Goal: Task Accomplishment & Management: Complete application form

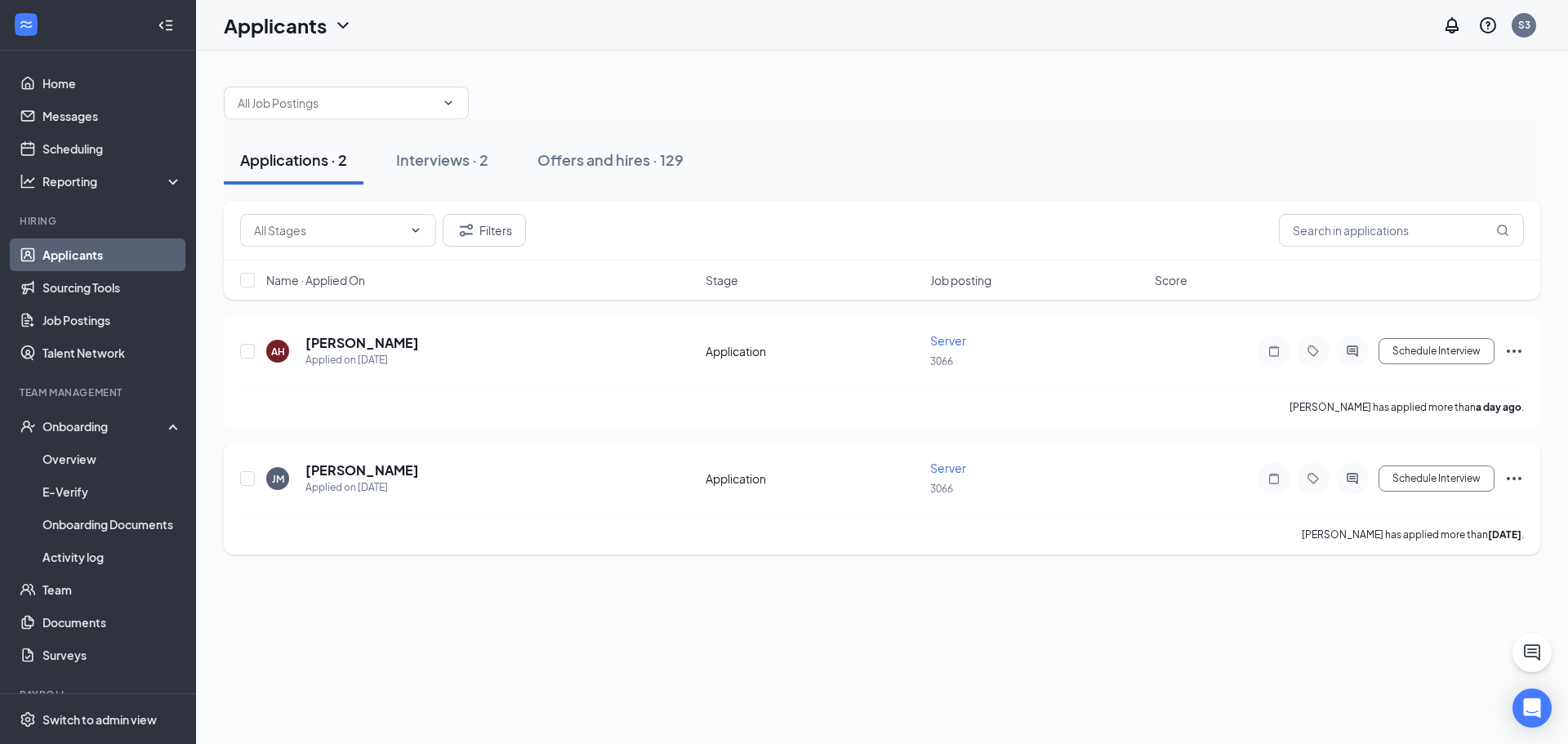
click at [1513, 474] on icon "Ellipses" at bounding box center [1514, 478] width 20 height 20
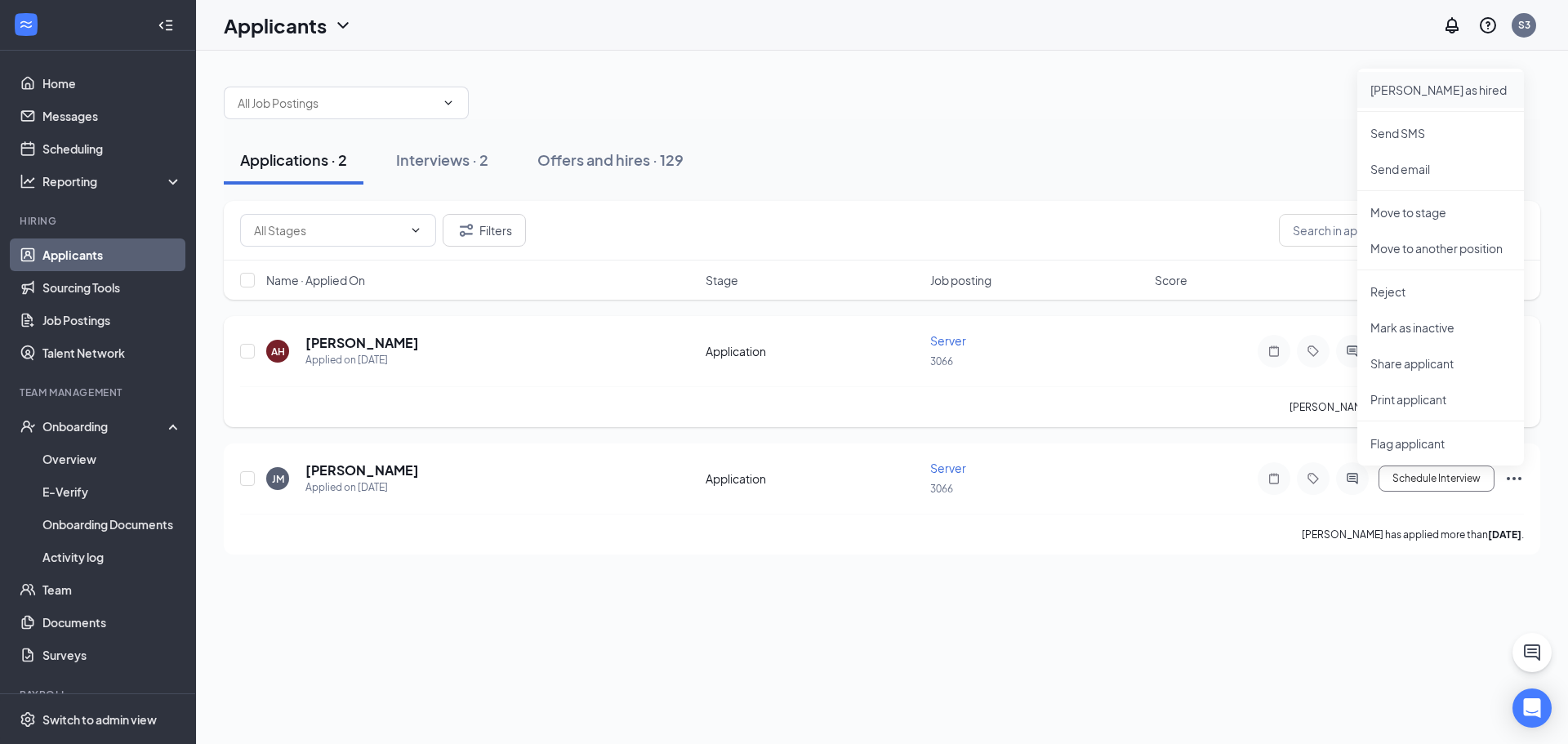
click at [1442, 87] on p "[PERSON_NAME] as hired" at bounding box center [1440, 90] width 141 height 16
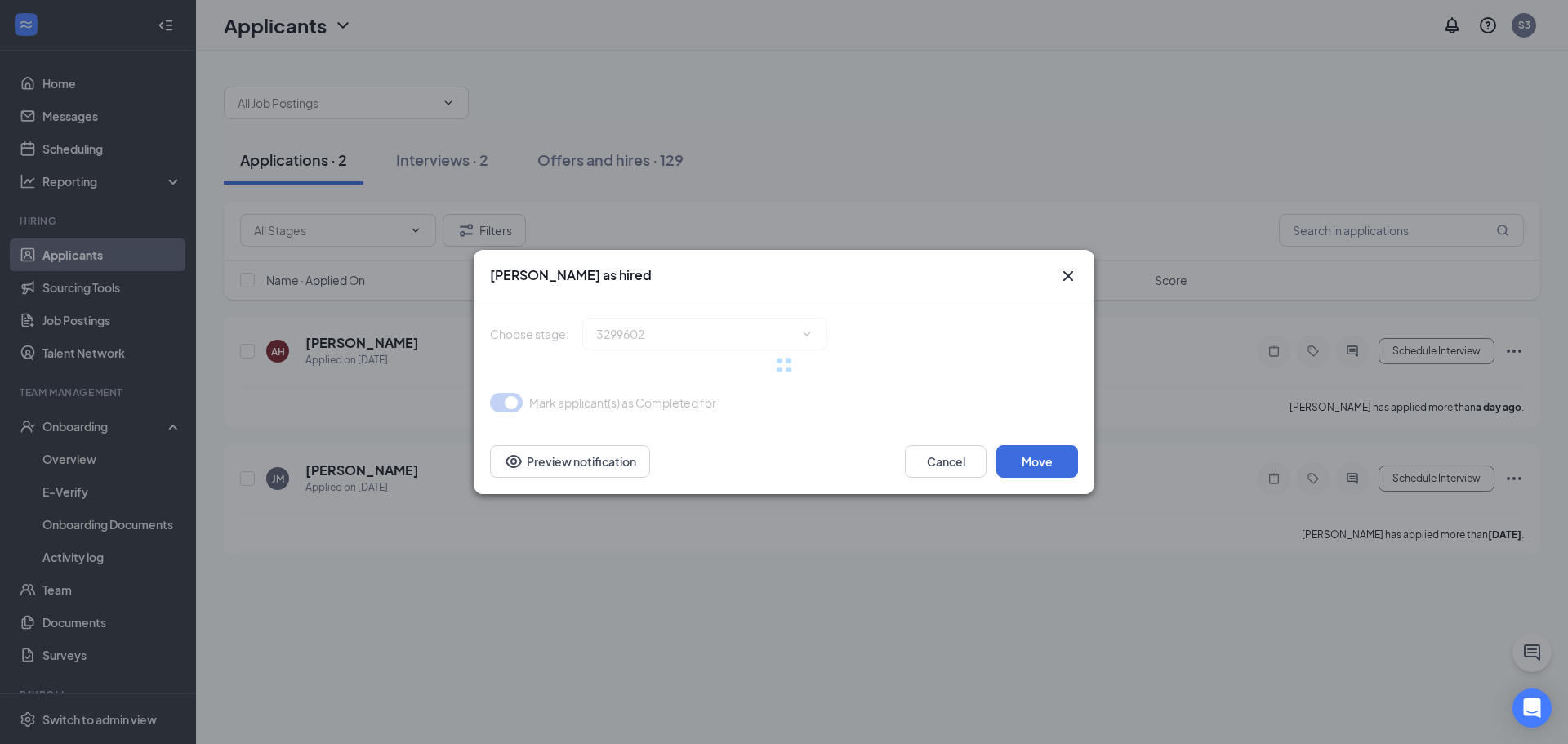
type input "Hiring Complete (final stage)"
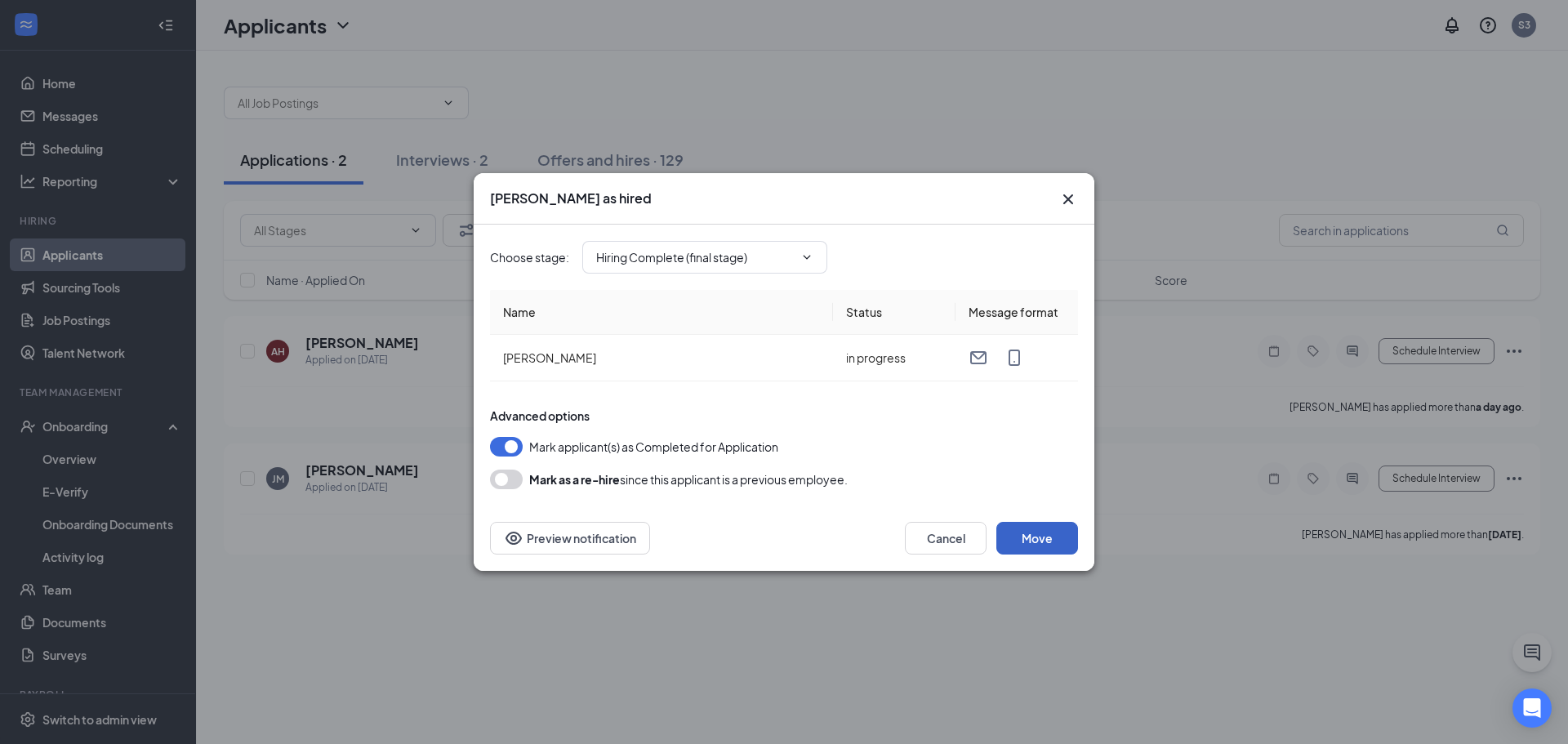
click at [1033, 539] on button "Move" at bounding box center [1037, 538] width 82 height 32
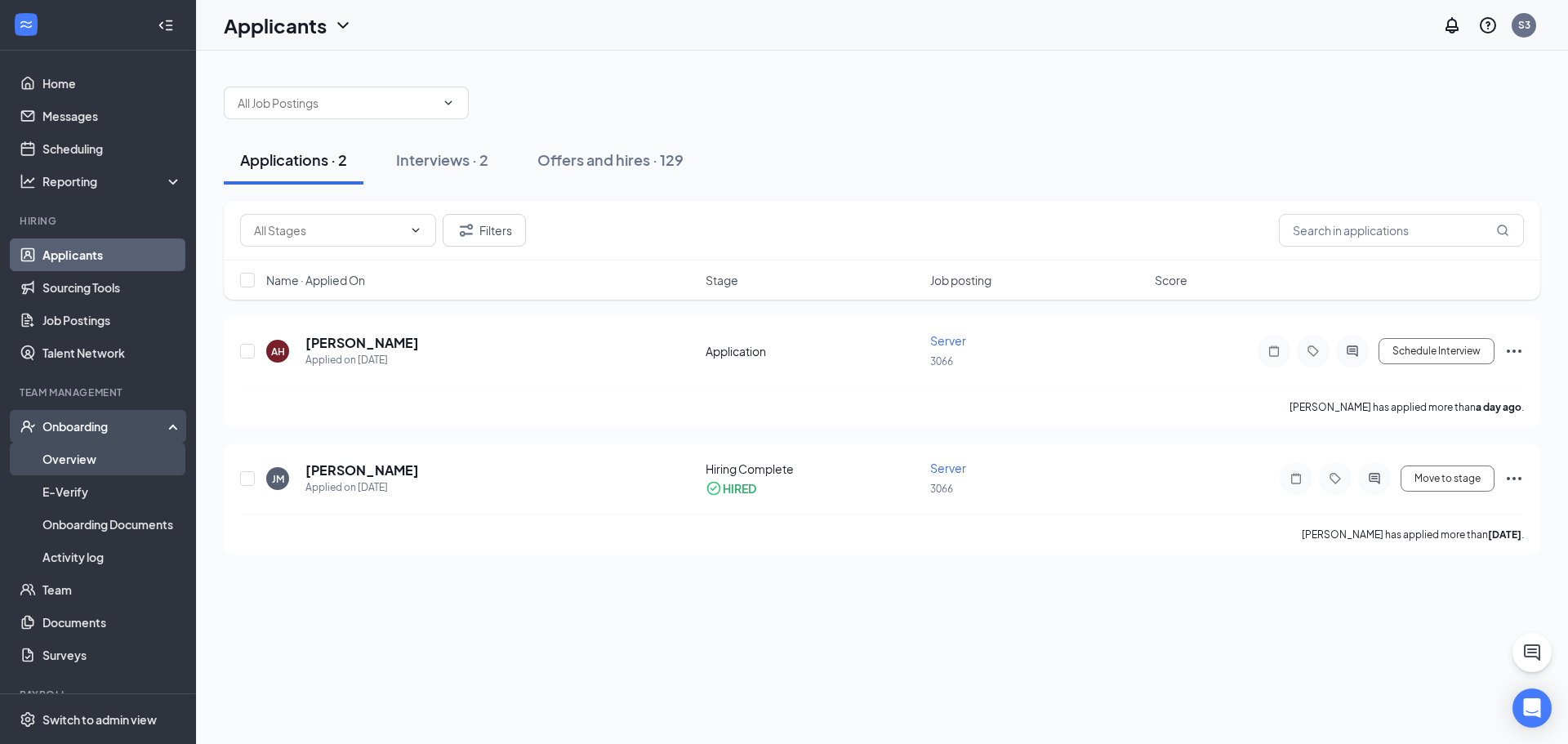
click at [68, 464] on link "Overview" at bounding box center [112, 459] width 140 height 32
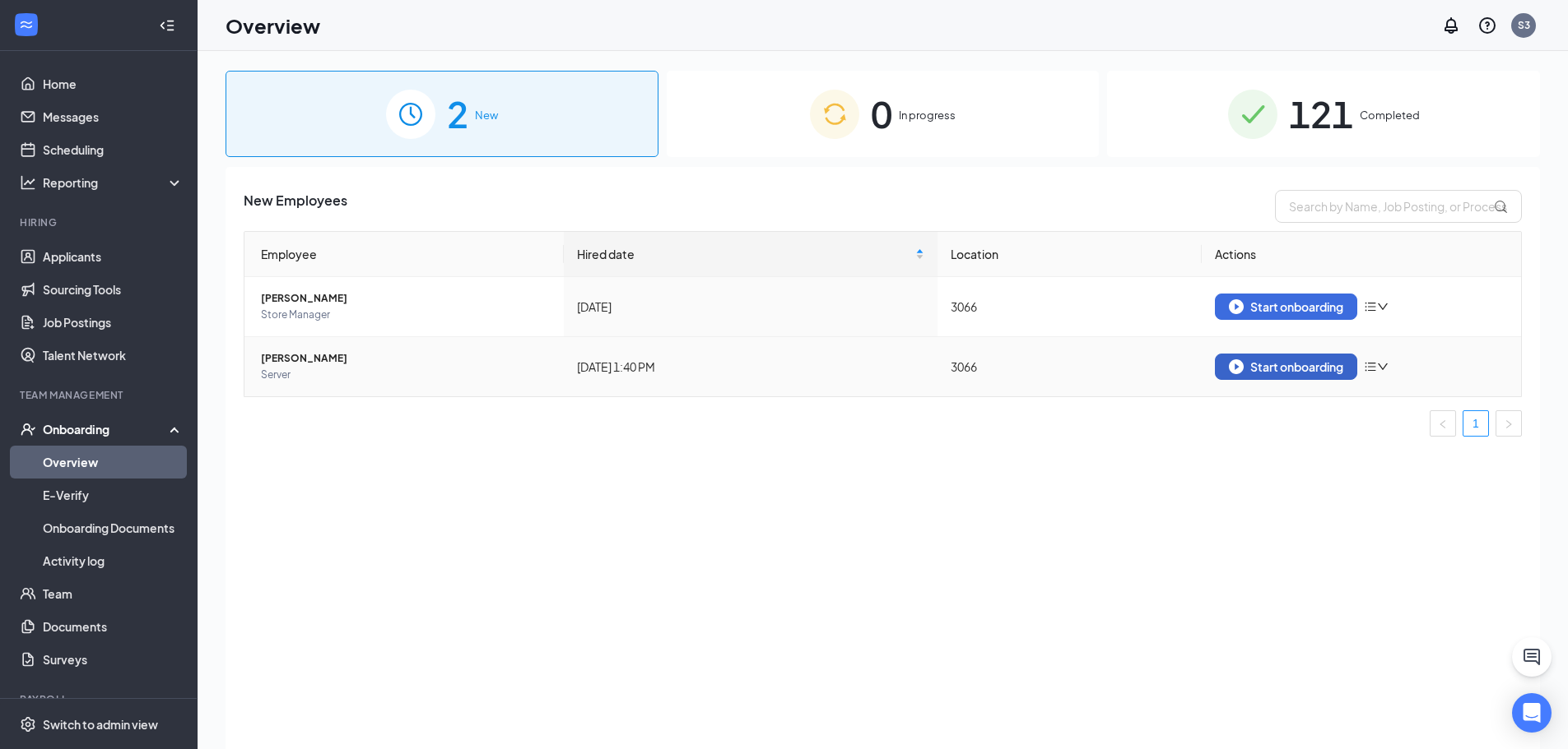
click at [1320, 370] on div "Start onboarding" at bounding box center [1286, 366] width 114 height 14
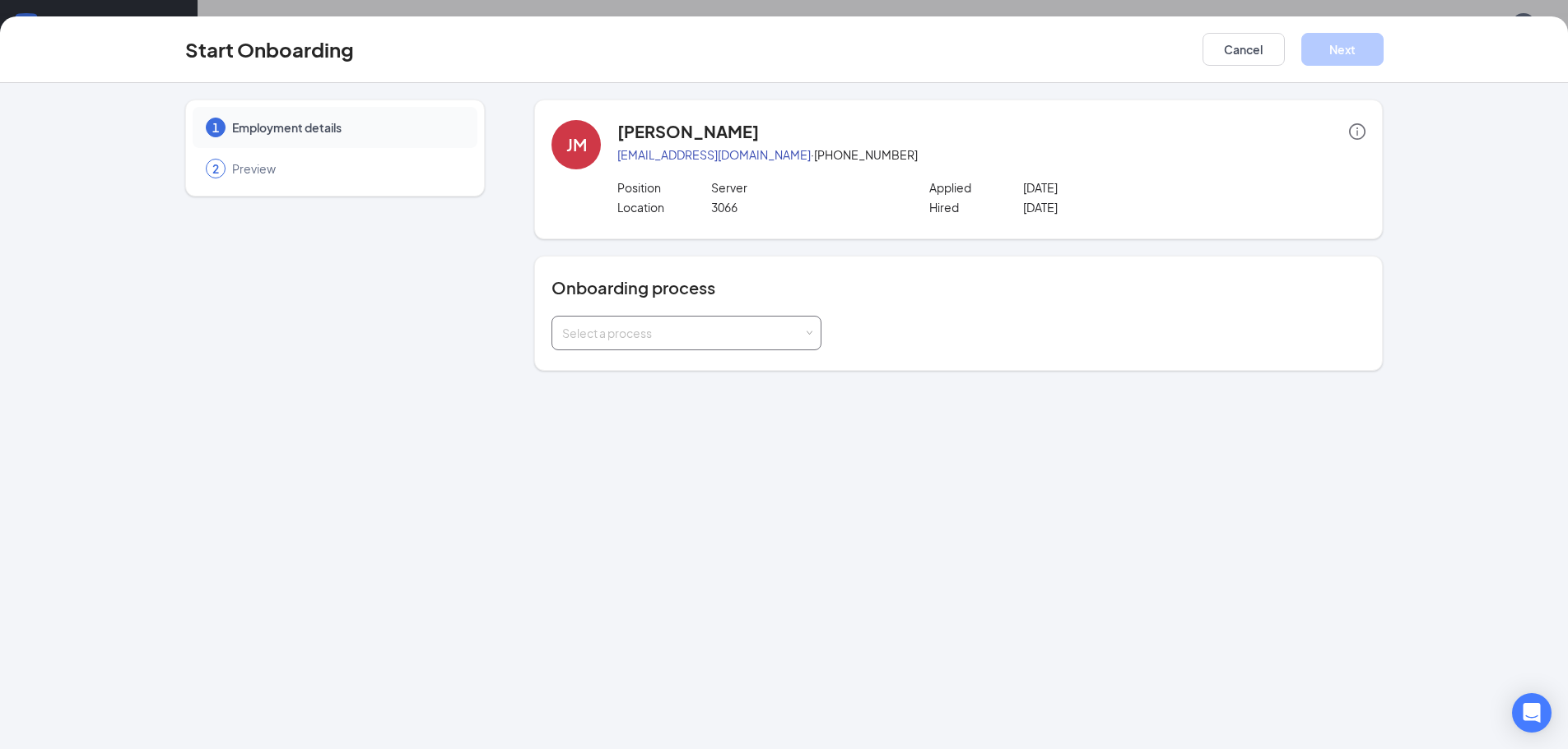
click at [678, 337] on div "Select a process" at bounding box center [682, 333] width 241 height 16
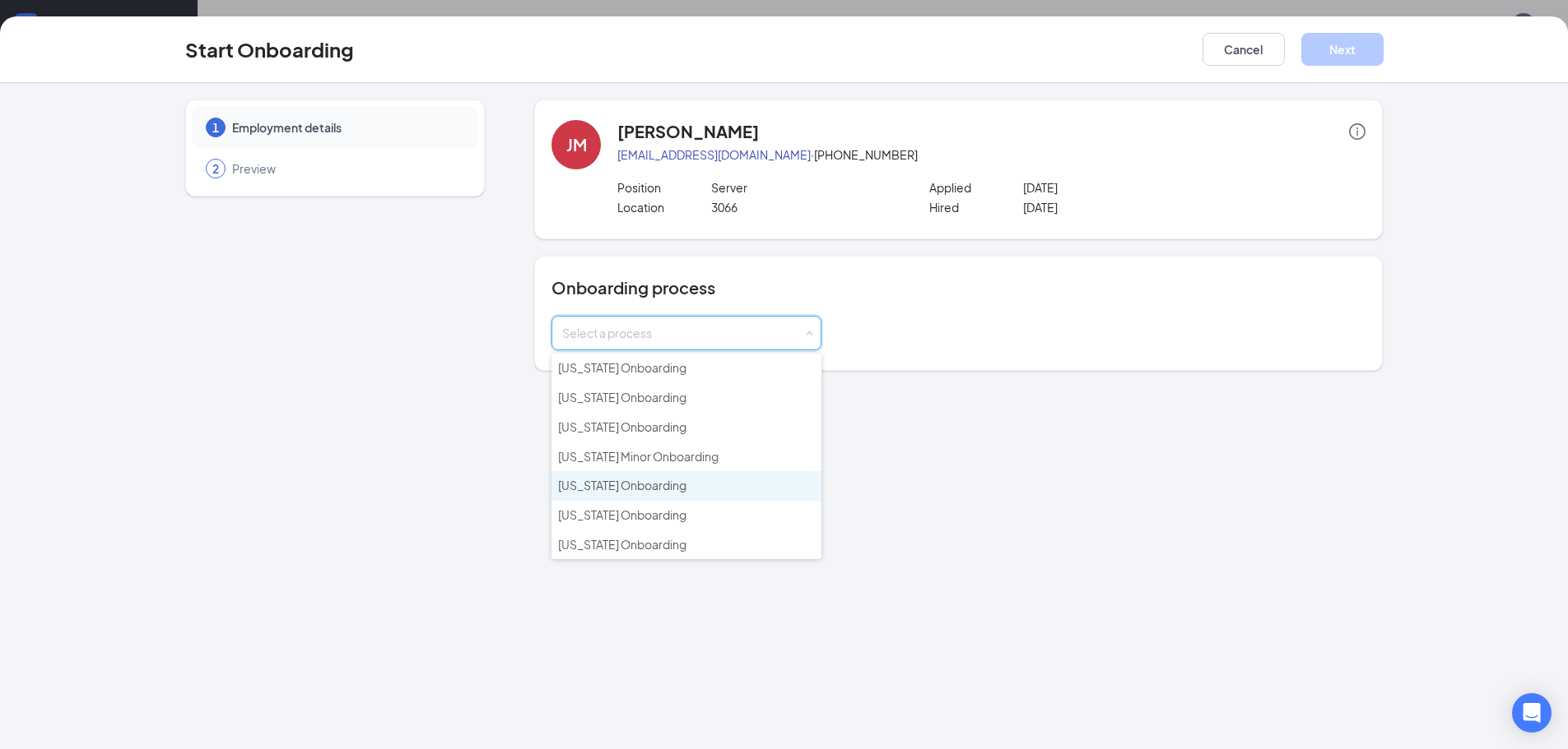
click at [653, 489] on span "[US_STATE] Onboarding" at bounding box center [623, 484] width 129 height 14
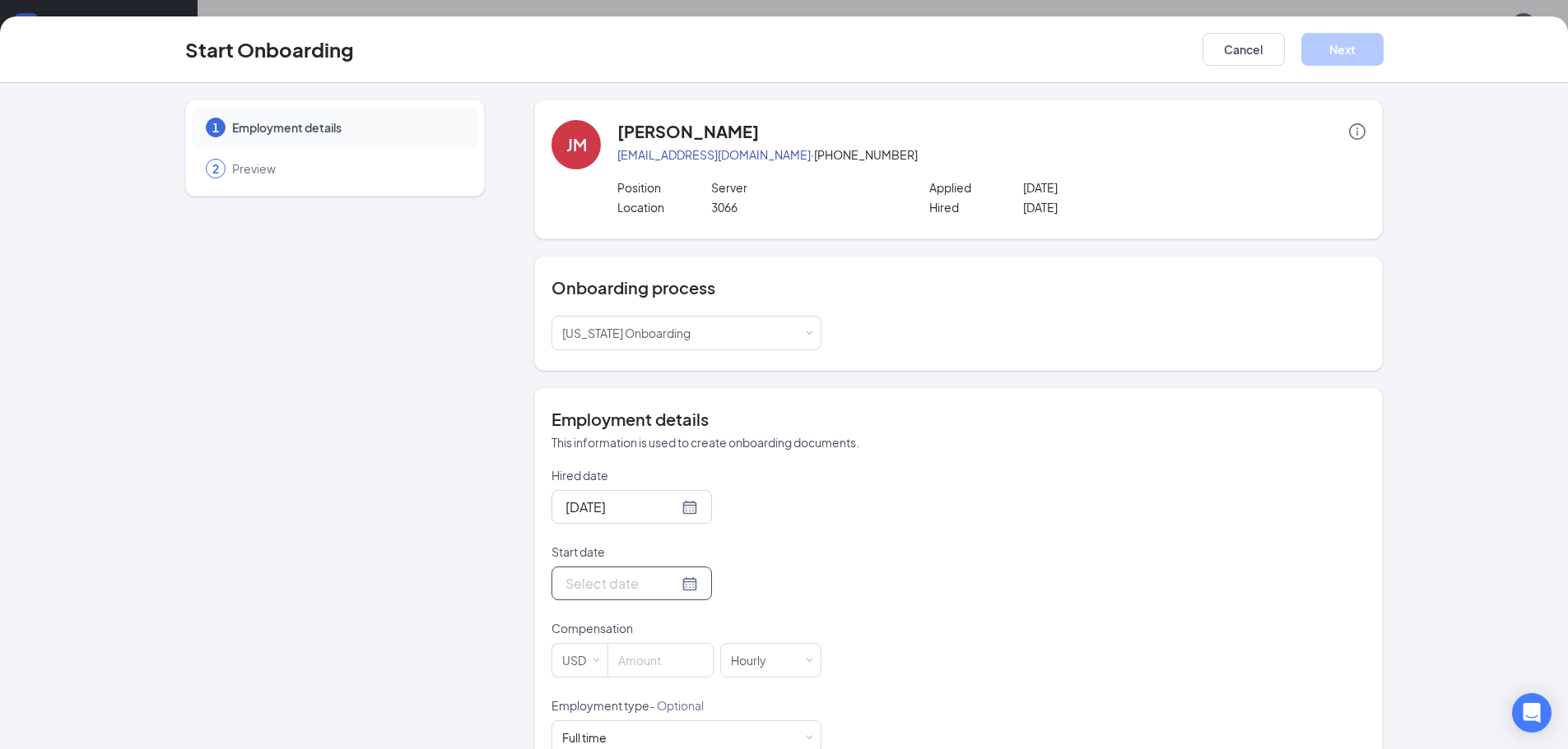
click at [605, 597] on div at bounding box center [631, 583] width 160 height 34
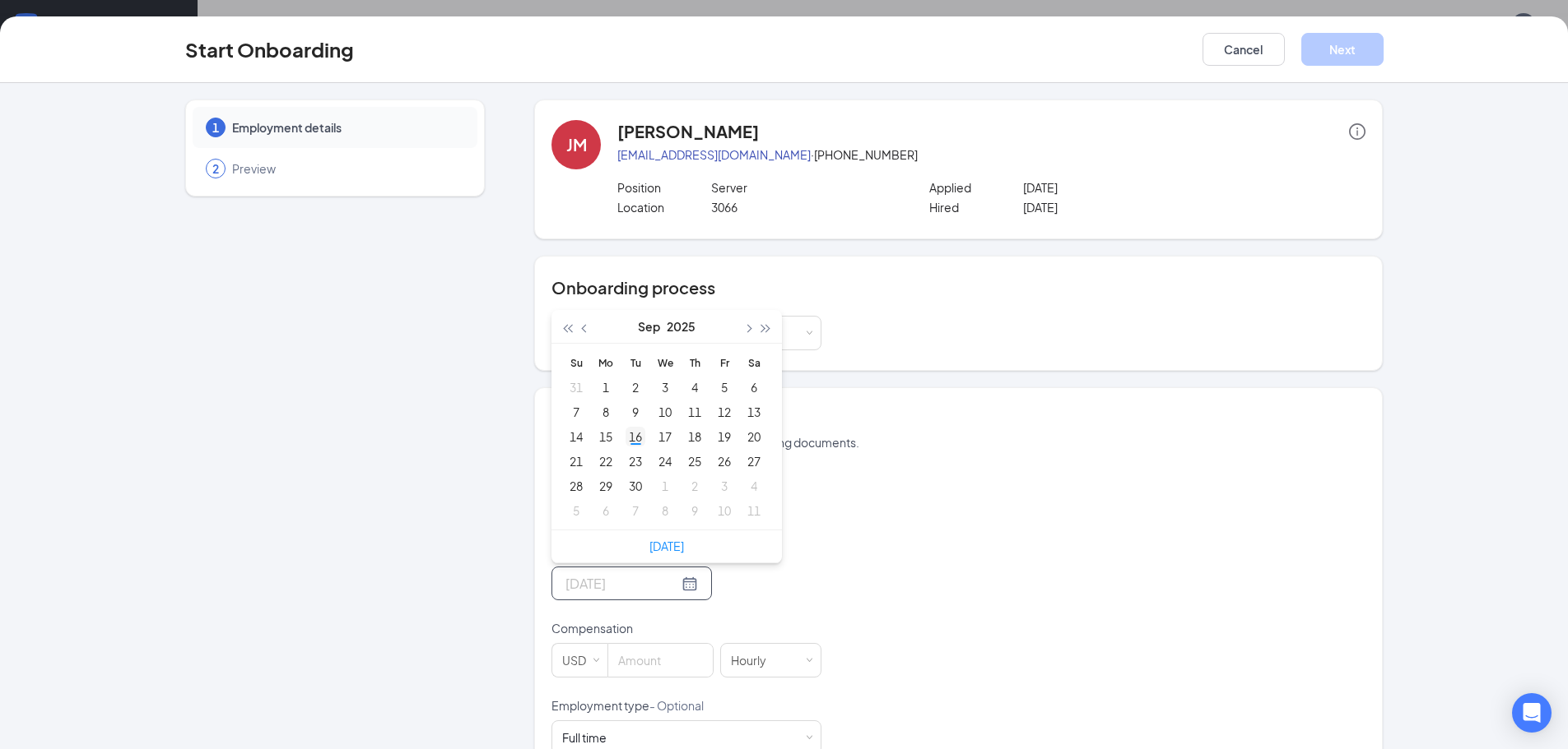
type input "[DATE]"
click at [632, 440] on div "16" at bounding box center [635, 436] width 20 height 20
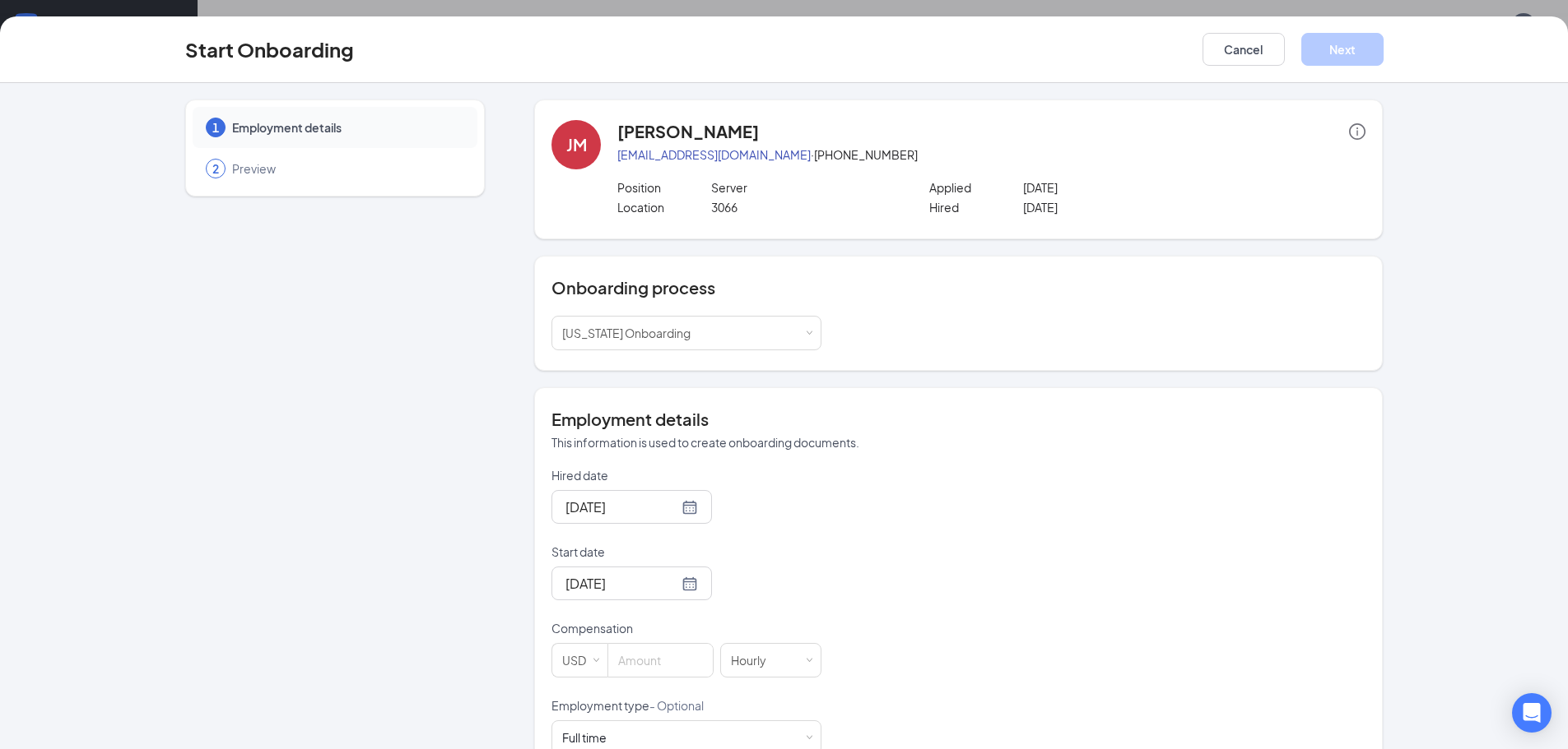
click at [384, 511] on div "1 Employment details 2 Preview" at bounding box center [335, 524] width 299 height 849
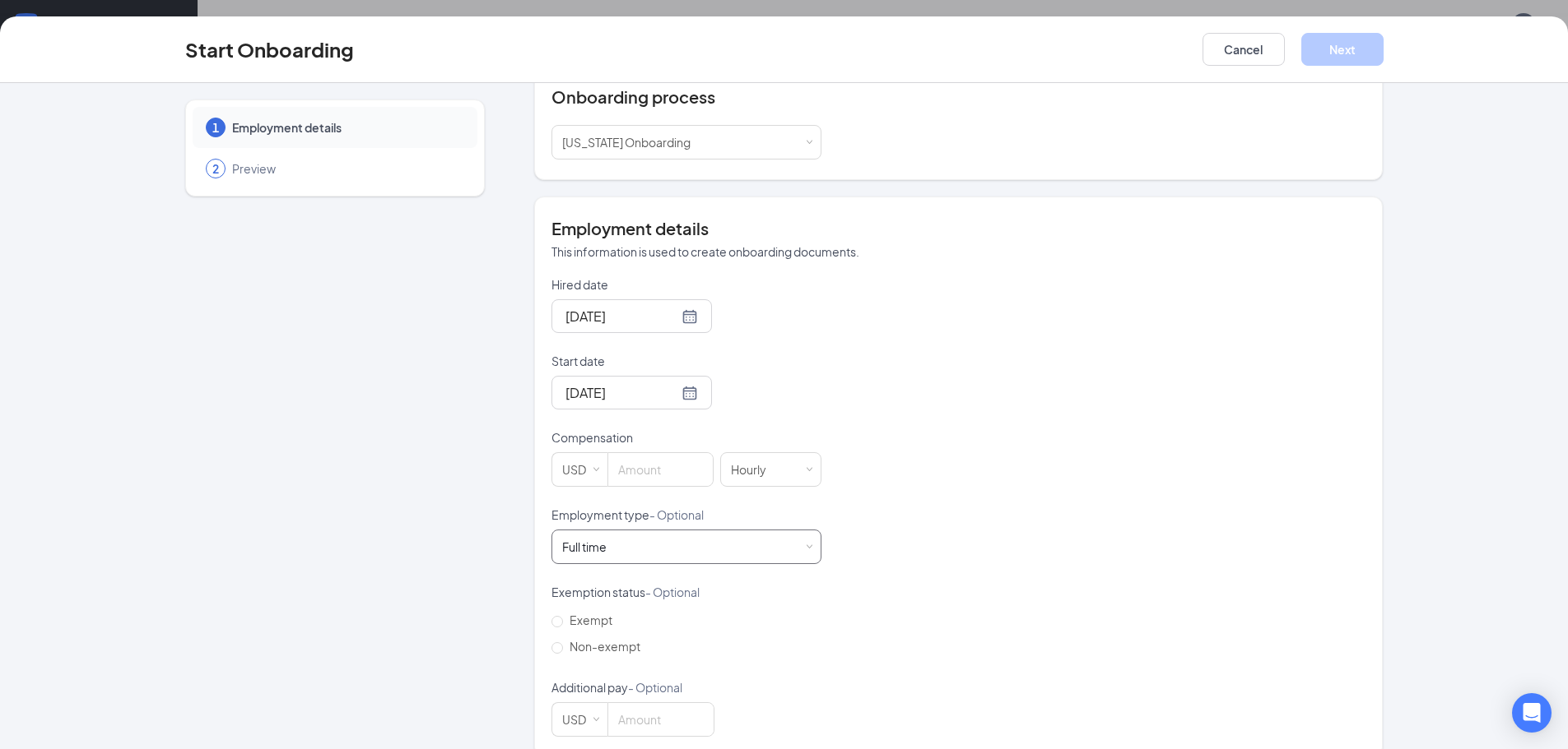
scroll to position [216, 0]
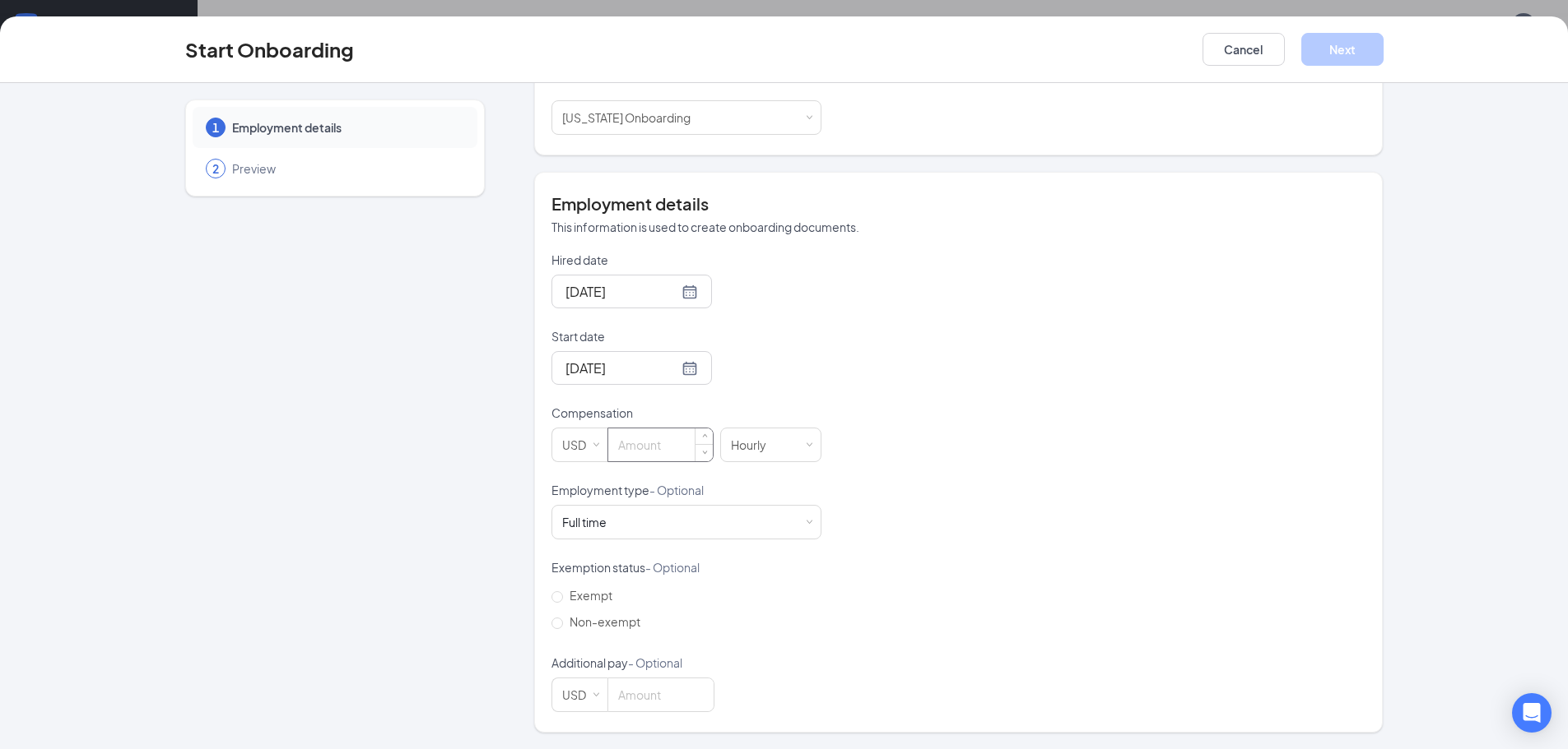
click at [645, 442] on input at bounding box center [660, 445] width 105 height 33
type input "2.13"
click at [463, 467] on div "1 Employment details 2 Preview" at bounding box center [335, 308] width 299 height 849
click at [669, 524] on div "Full time Works 30+ hours per week and is reasonably expected to work" at bounding box center [686, 523] width 249 height 33
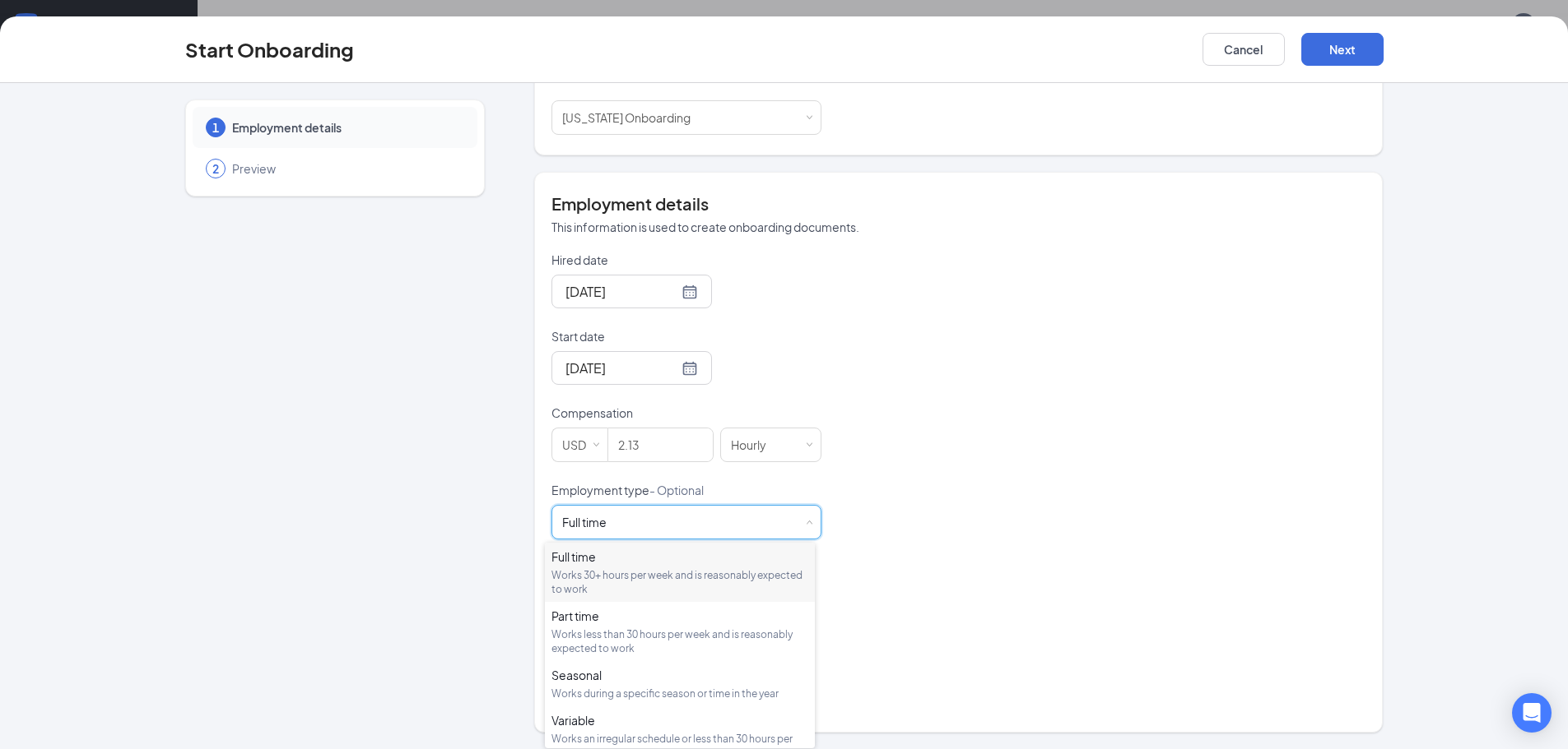
click at [361, 574] on div "1 Employment details 2 Preview" at bounding box center [335, 308] width 299 height 849
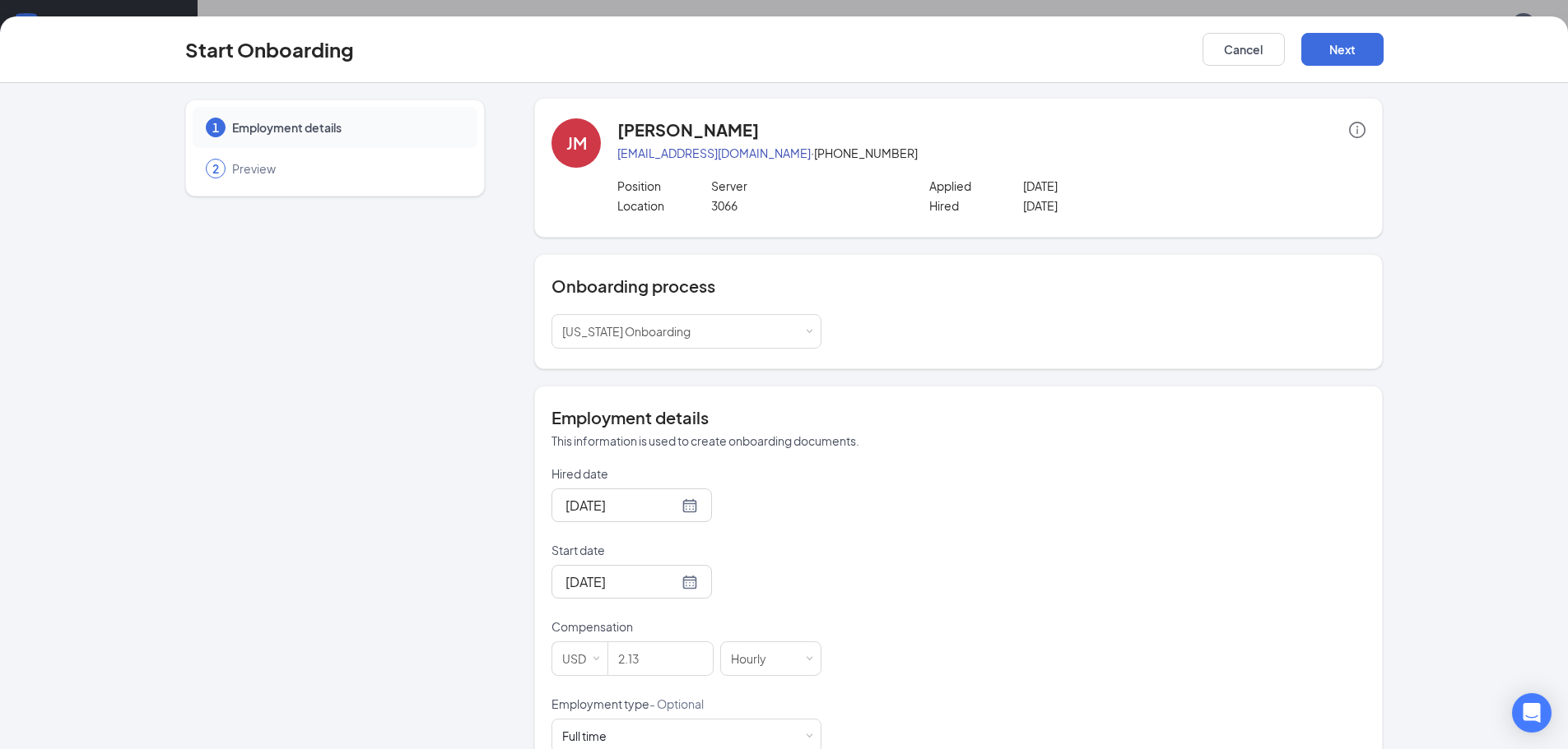
scroll to position [0, 0]
click at [1318, 61] on button "Next" at bounding box center [1342, 49] width 83 height 33
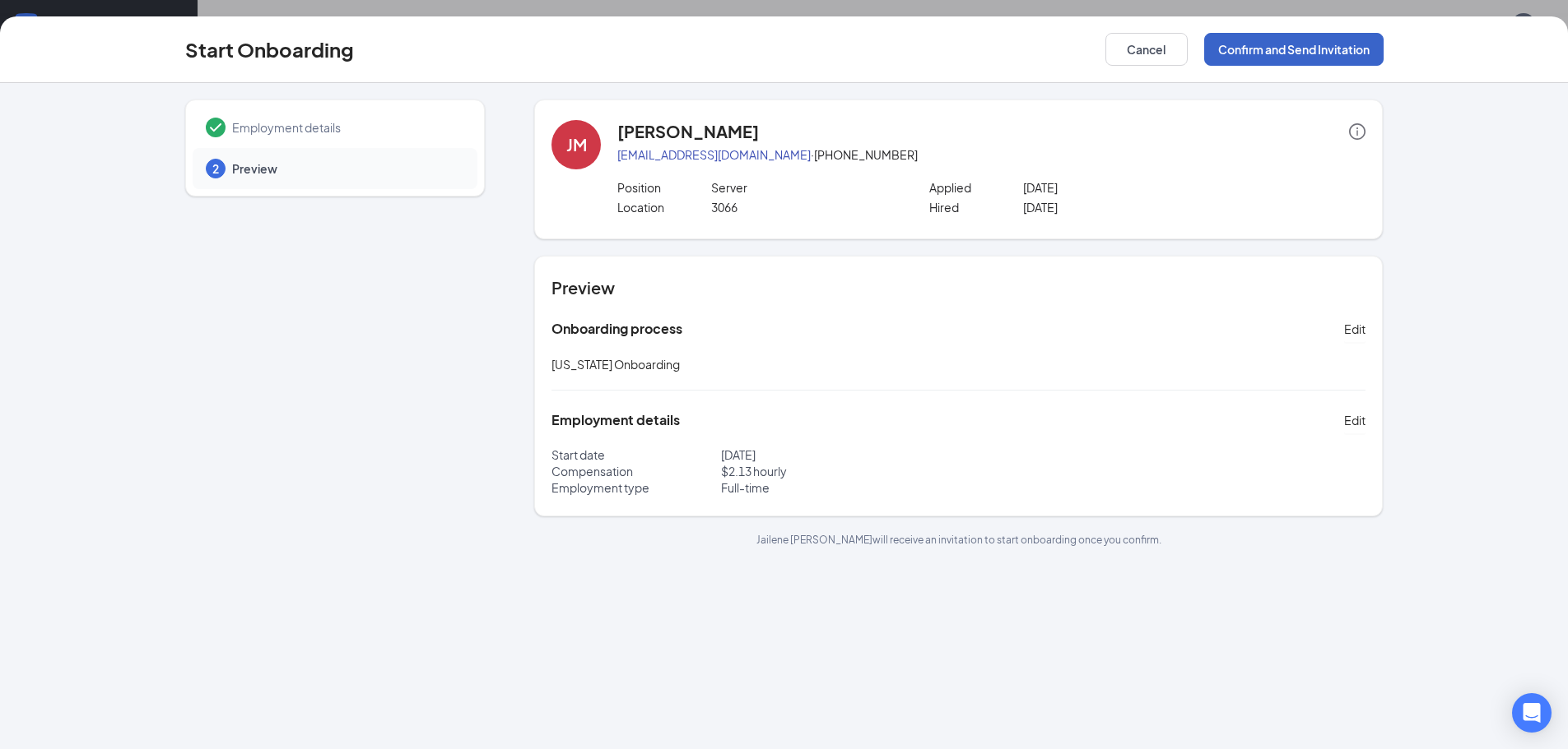
click at [1271, 59] on button "Confirm and Send Invitation" at bounding box center [1294, 49] width 179 height 33
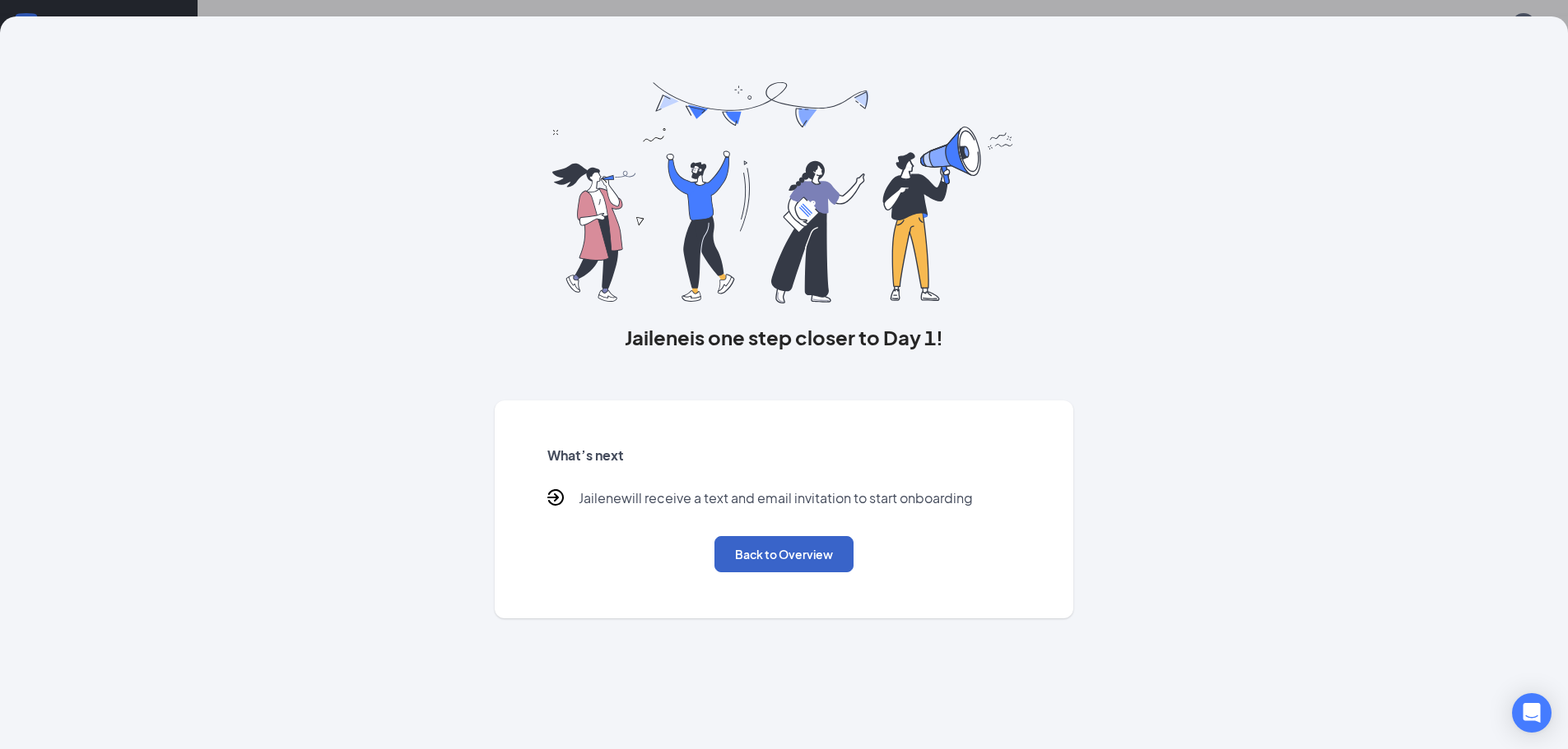
click at [784, 558] on button "Back to Overview" at bounding box center [784, 554] width 139 height 36
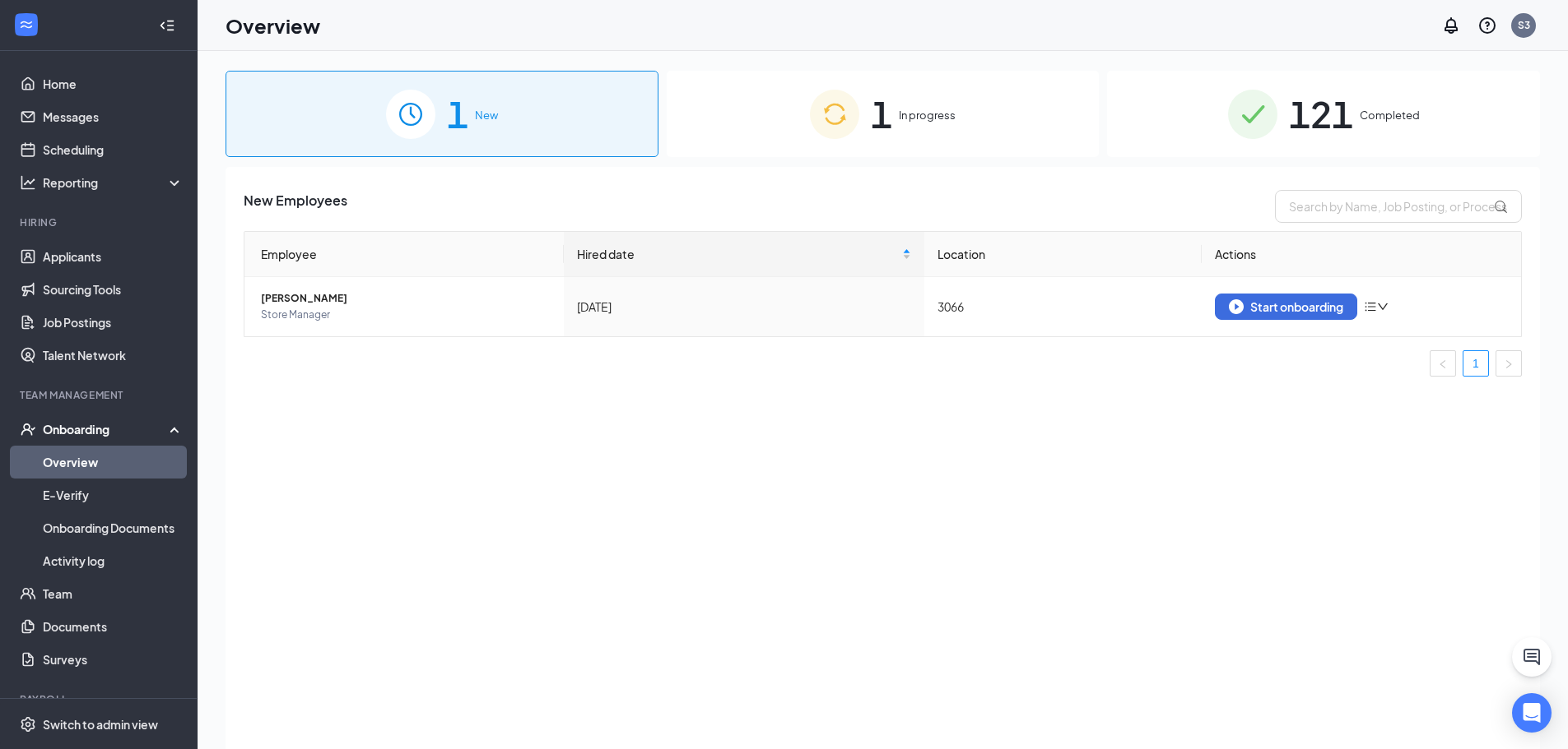
click at [980, 119] on div "1 In progress" at bounding box center [883, 114] width 433 height 86
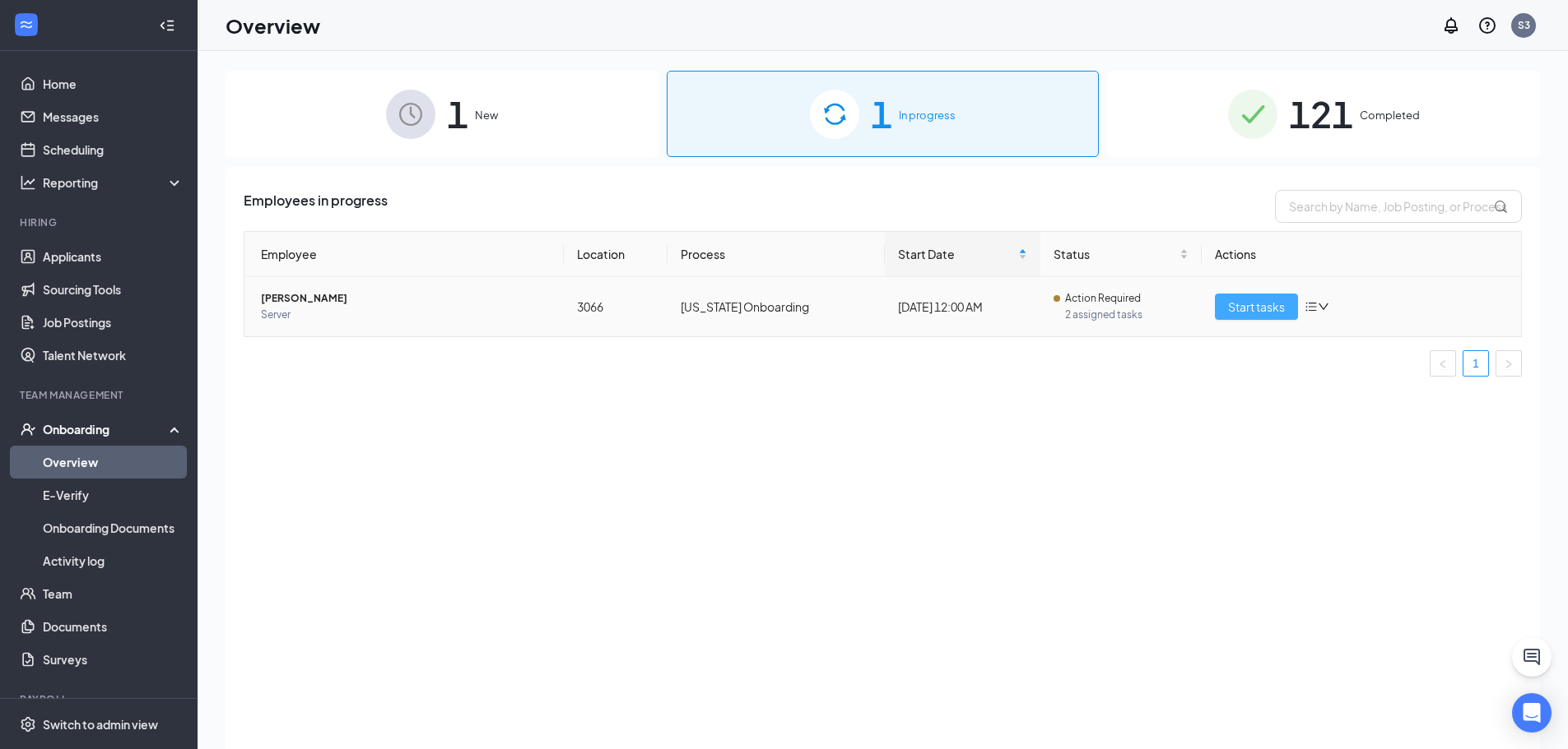
click at [1248, 309] on span "Start tasks" at bounding box center [1256, 307] width 57 height 18
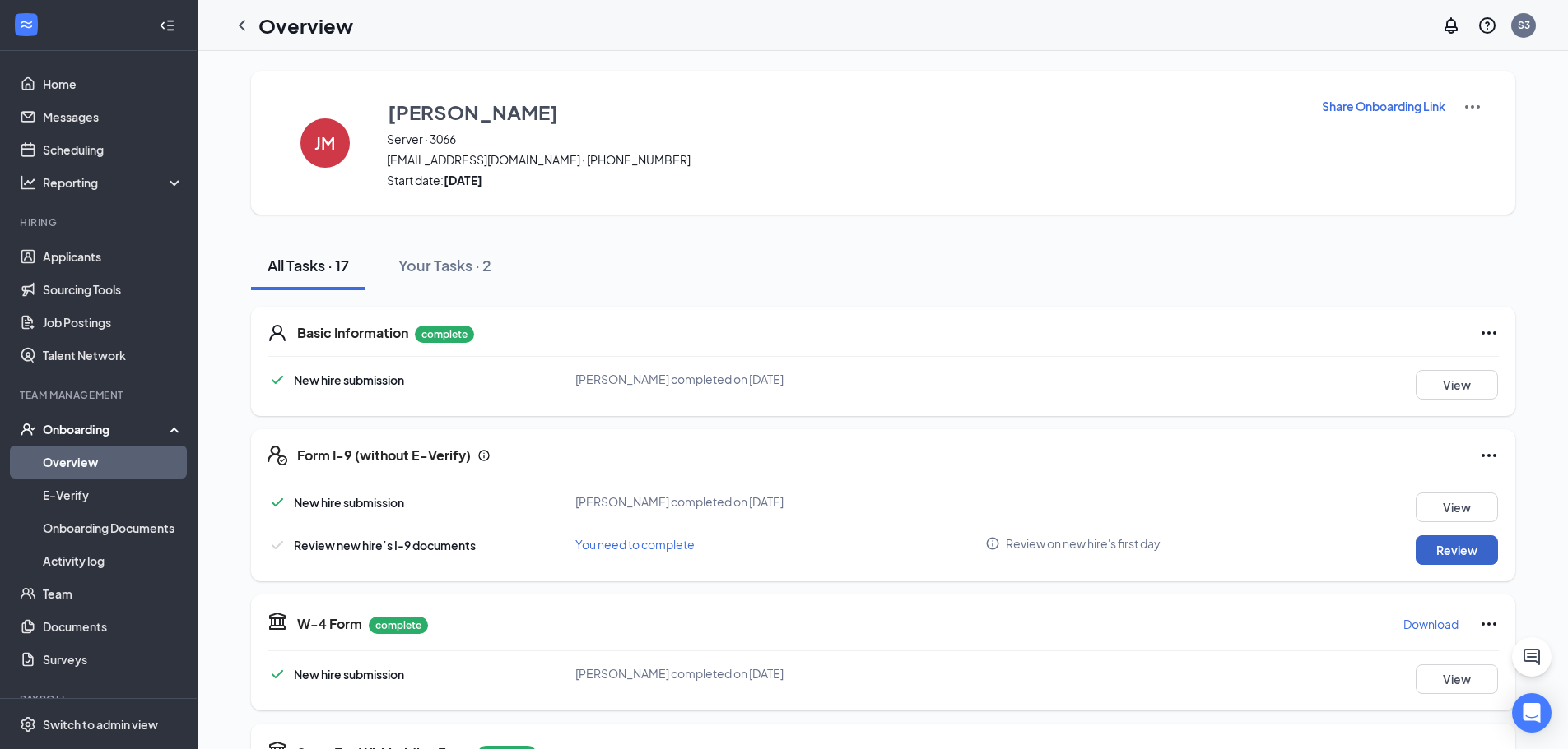
click at [1438, 552] on button "Review" at bounding box center [1457, 550] width 83 height 30
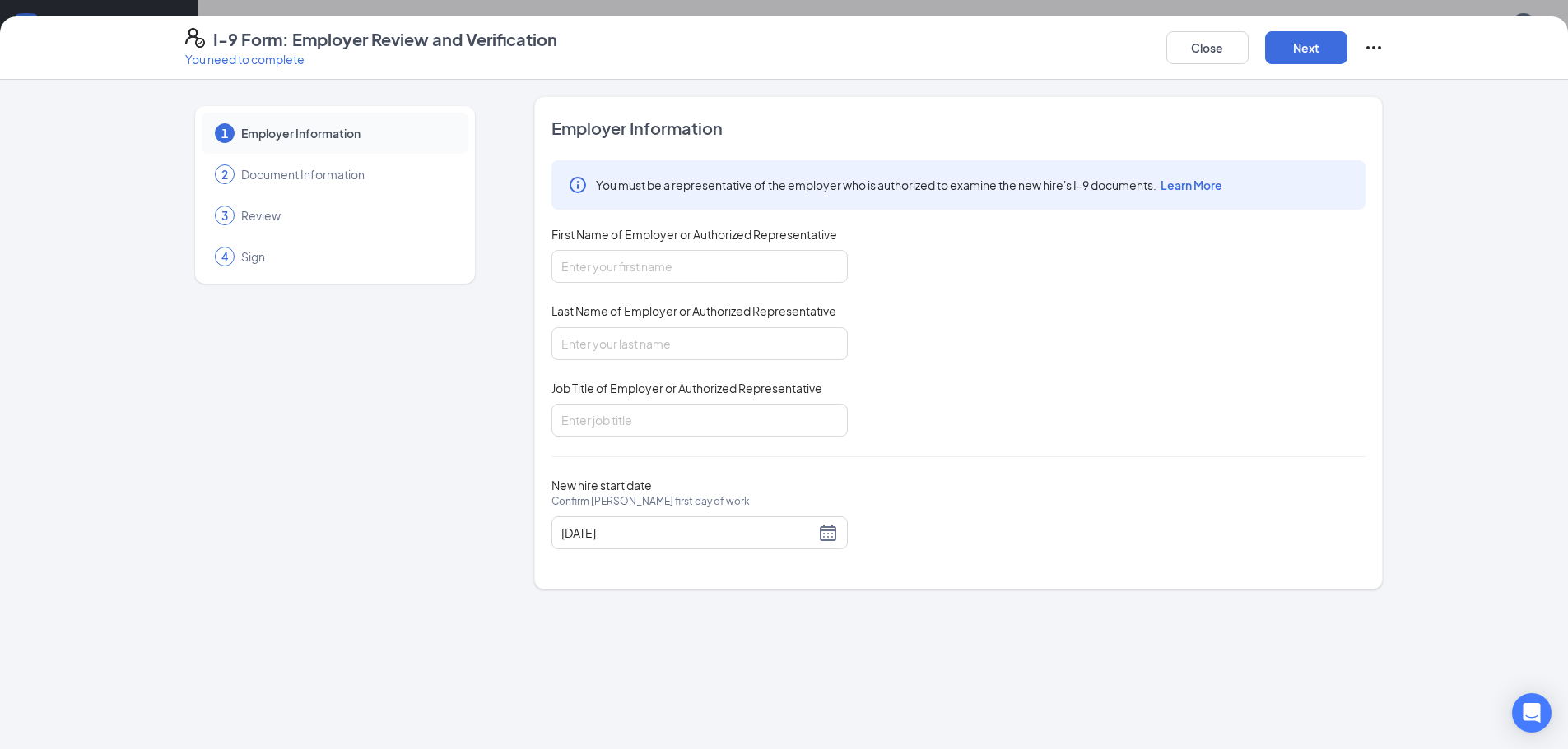
click at [693, 246] on div "First Name of Employer or Authorized Representative" at bounding box center [700, 238] width 297 height 24
click at [693, 264] on input "First Name of Employer or Authorized Representative" at bounding box center [700, 267] width 297 height 33
type input "Iris"
type input "[PERSON_NAME]"
type input "Asst manager"
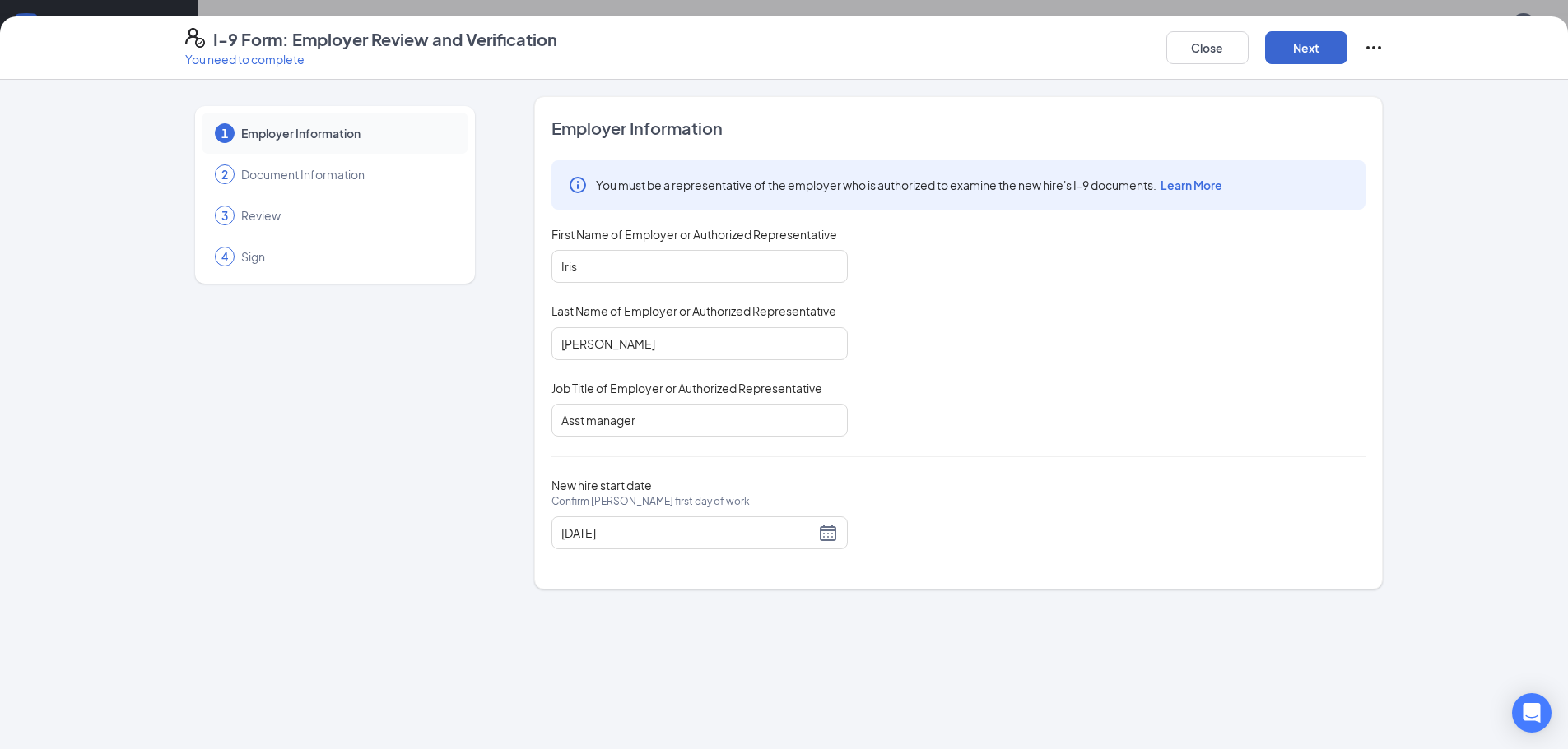
click at [1284, 63] on div "Close Next" at bounding box center [1274, 47] width 217 height 39
click at [1288, 60] on button "Next" at bounding box center [1306, 48] width 83 height 33
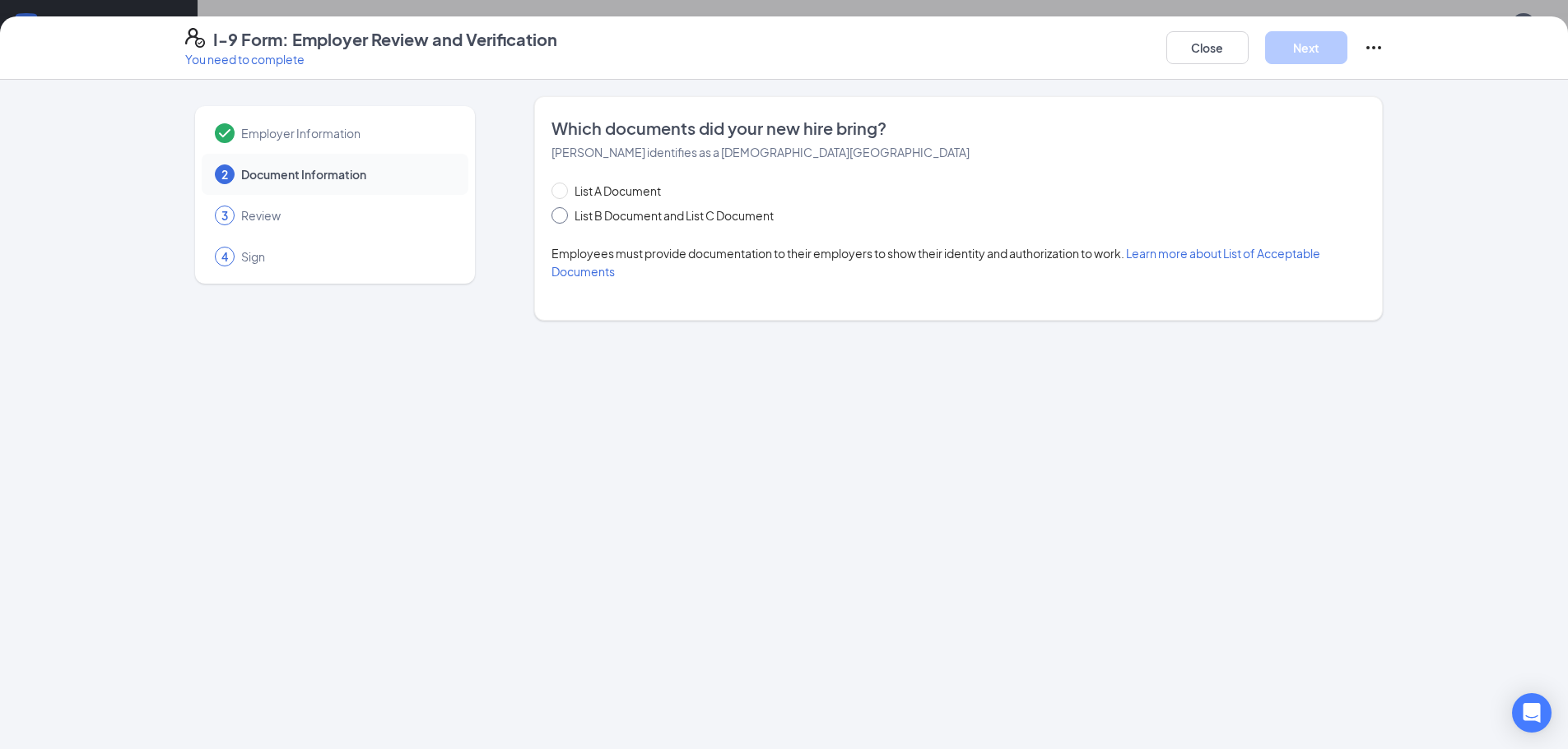
click at [635, 217] on span "List B Document and List C Document" at bounding box center [674, 215] width 212 height 18
click at [563, 217] on input "List B Document and List C Document" at bounding box center [558, 213] width 12 height 12
radio input "true"
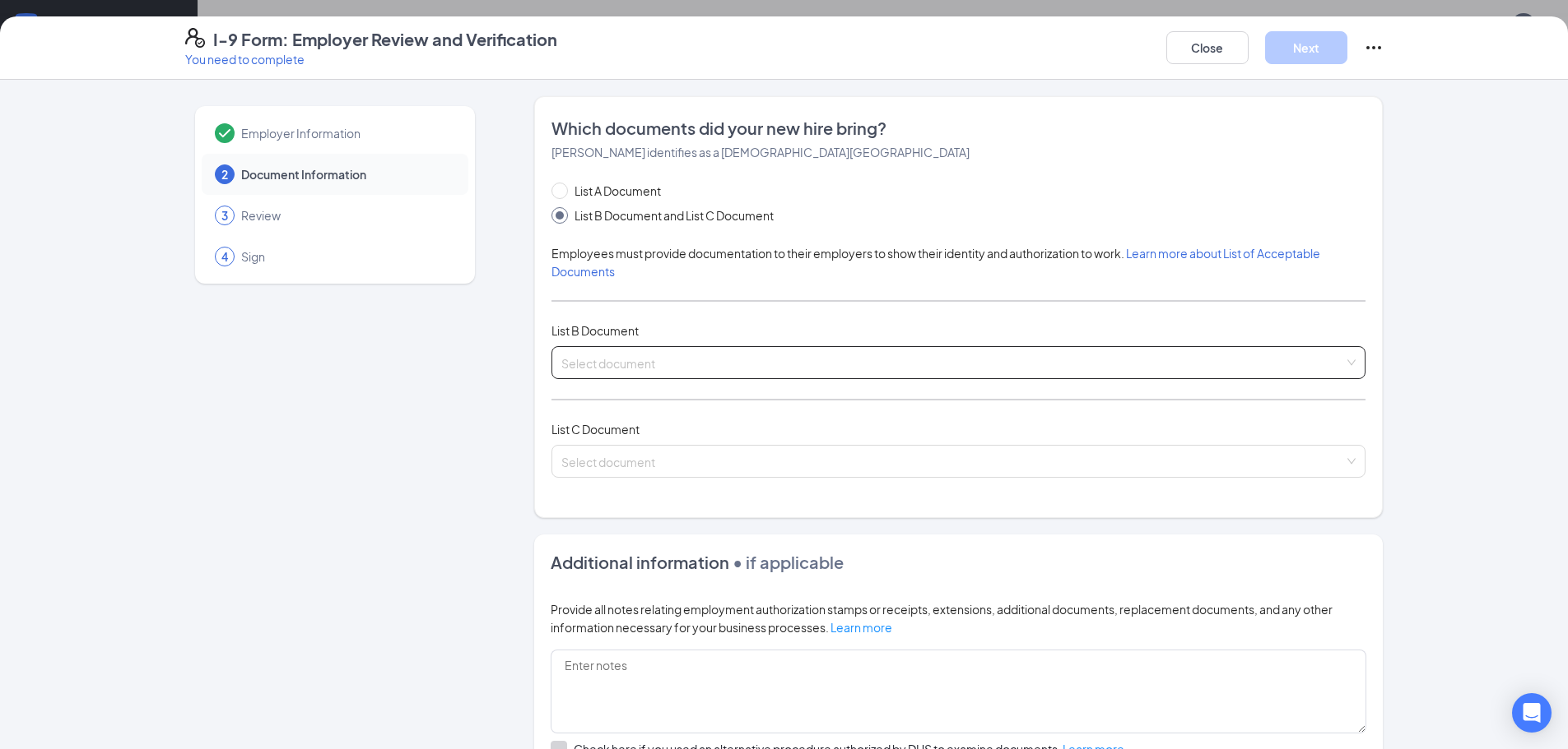
click at [606, 348] on input "search" at bounding box center [953, 360] width 783 height 25
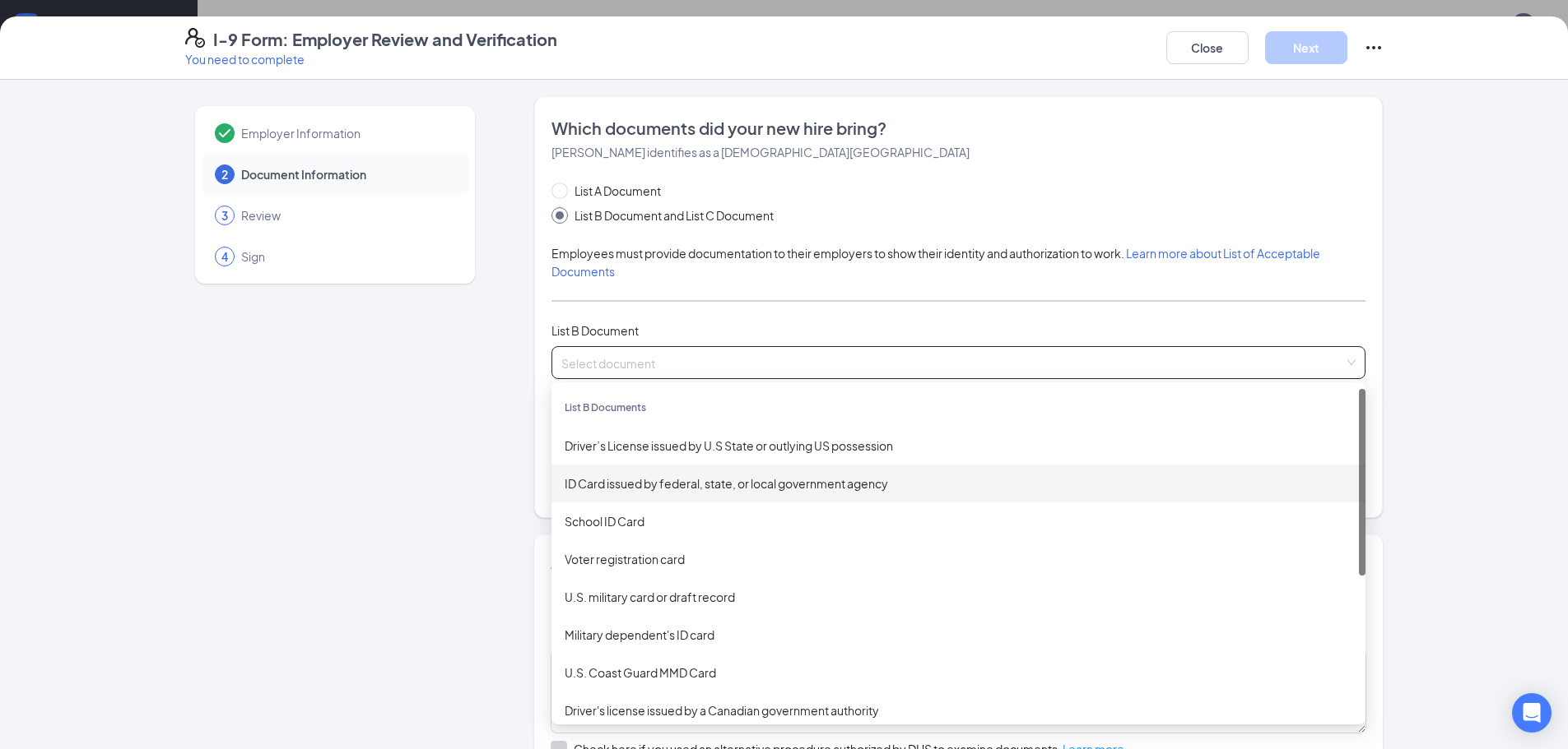
click at [713, 482] on div "ID Card issued by federal, state, or local government agency" at bounding box center [958, 483] width 788 height 18
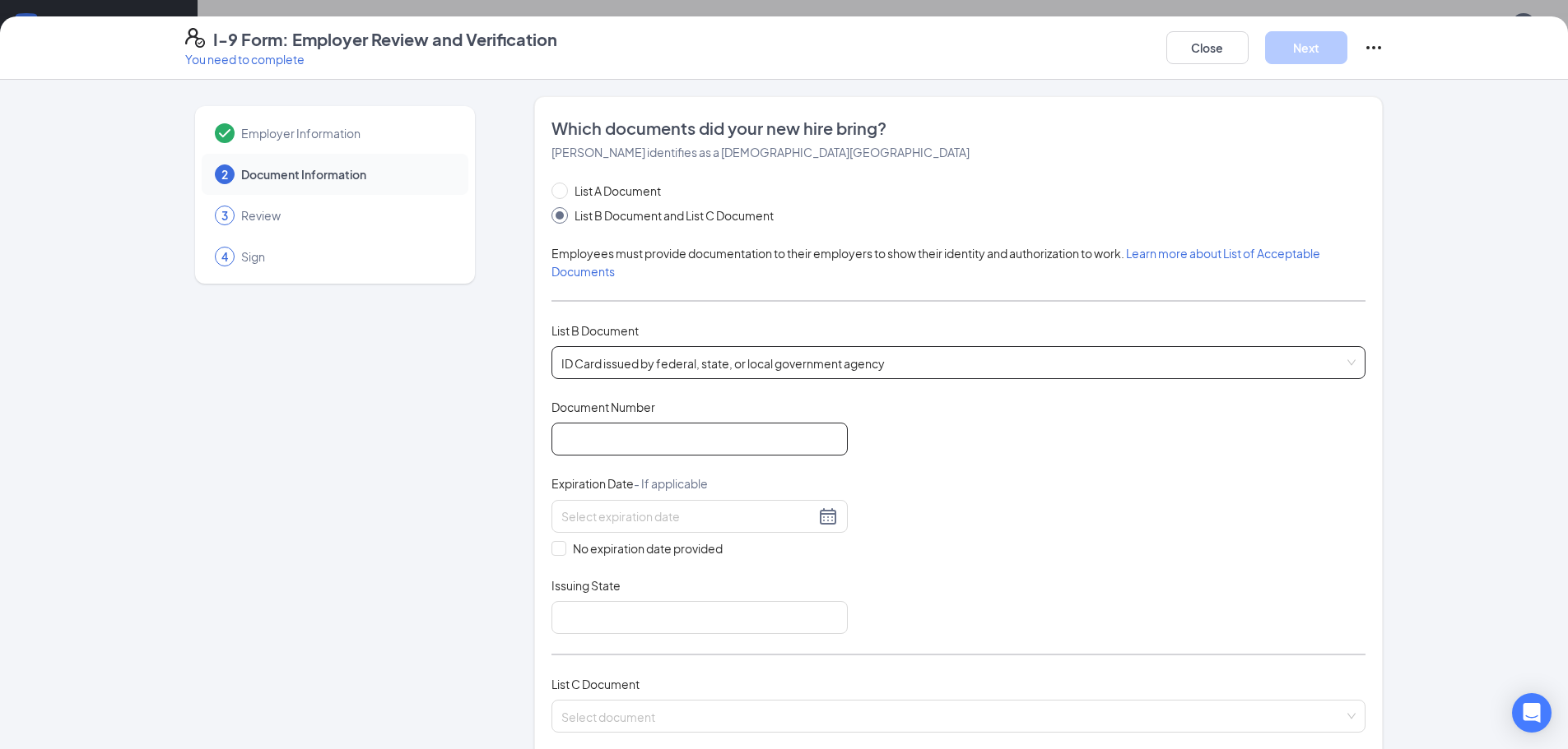
click at [555, 446] on input "Document Number" at bounding box center [700, 439] width 297 height 33
type input "Y2782709"
click at [627, 507] on input at bounding box center [688, 516] width 253 height 18
click at [605, 690] on div "23" at bounding box center [599, 687] width 20 height 20
type input "[DATE]"
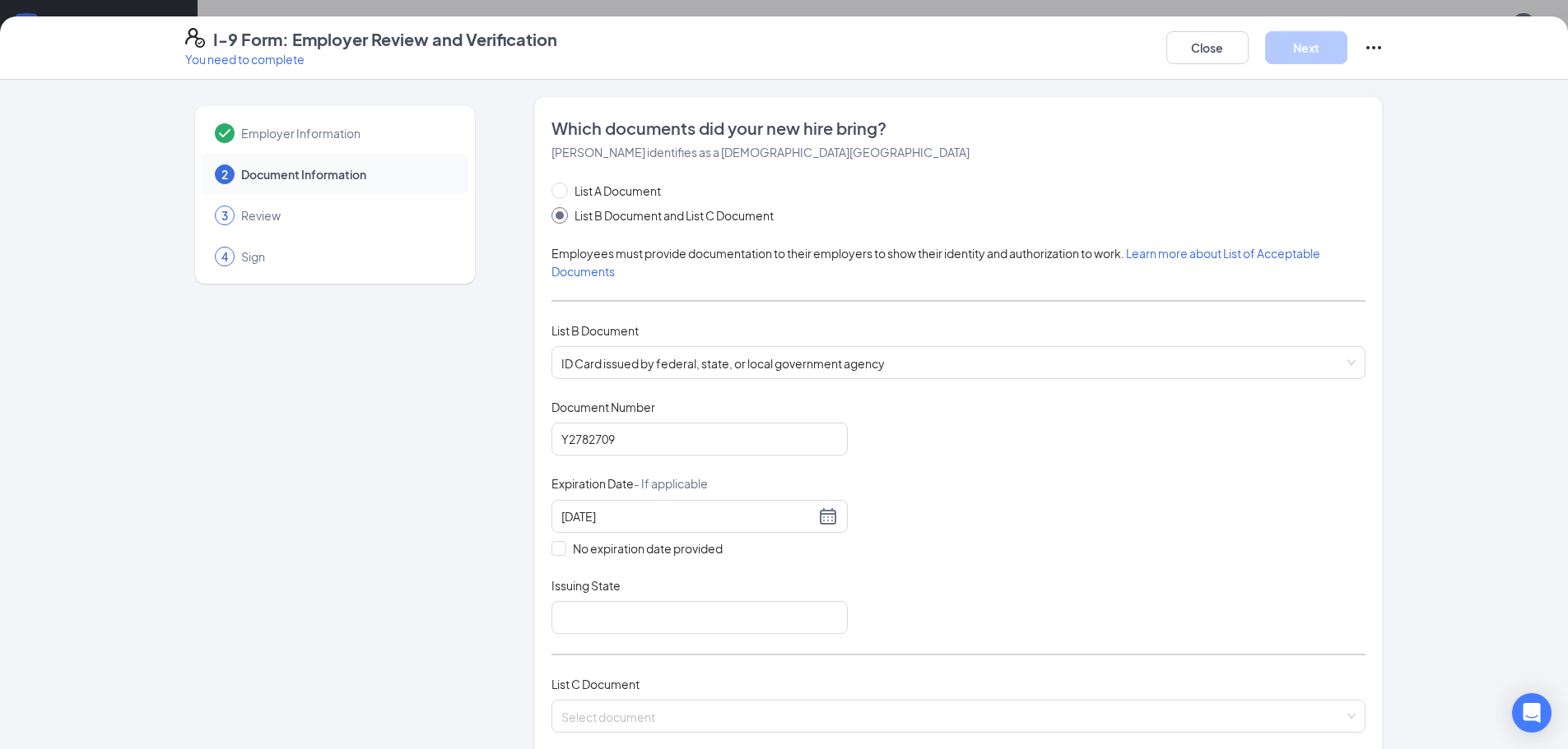
click at [608, 598] on div "Issuing State" at bounding box center [700, 589] width 297 height 24
click at [606, 605] on input "Issuing State" at bounding box center [700, 618] width 297 height 33
type input "[US_STATE]"
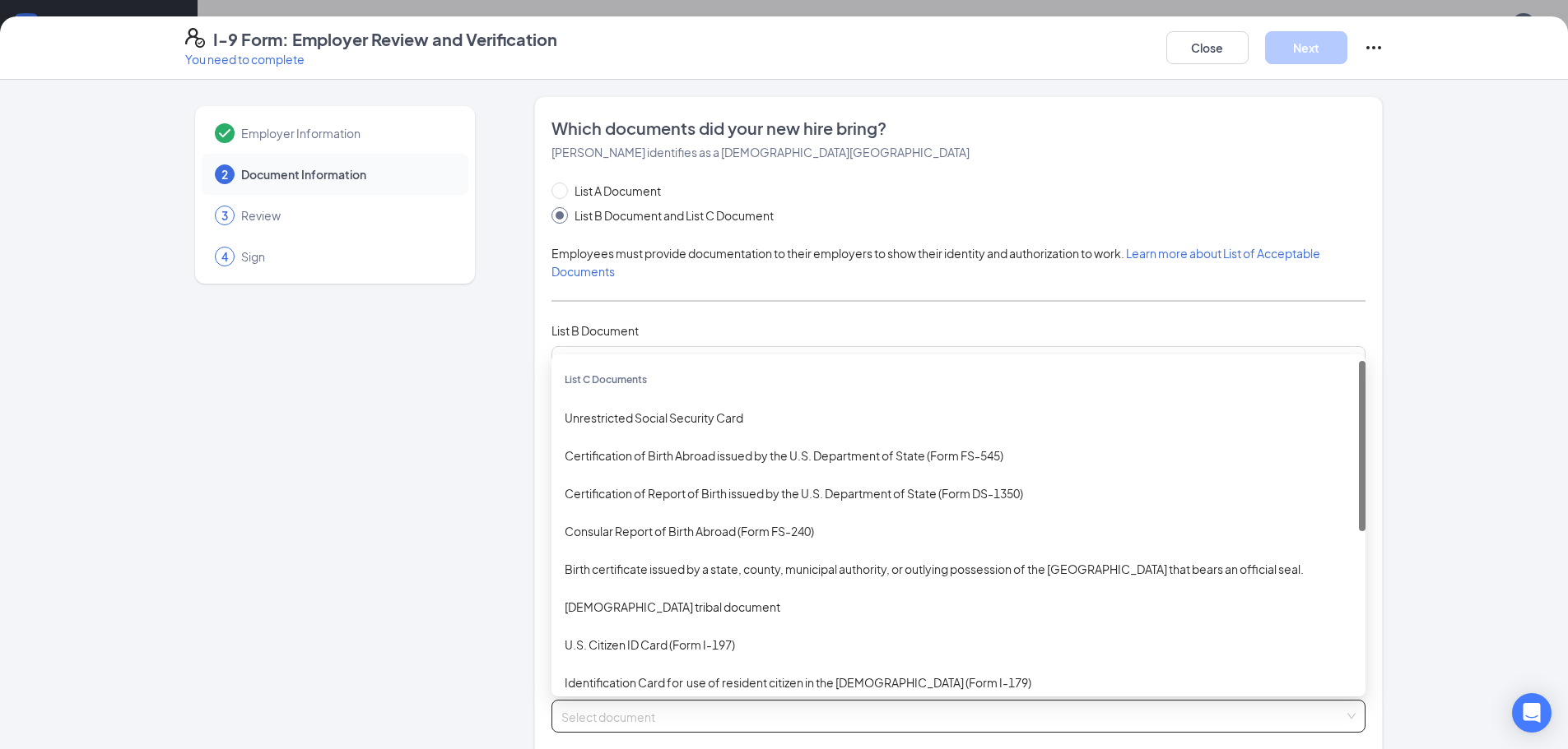
drag, startPoint x: 639, startPoint y: 718, endPoint x: 652, endPoint y: 667, distance: 52.6
click at [639, 717] on input "search" at bounding box center [953, 714] width 783 height 25
click at [584, 423] on div "Unrestricted Social Security Card" at bounding box center [959, 417] width 814 height 37
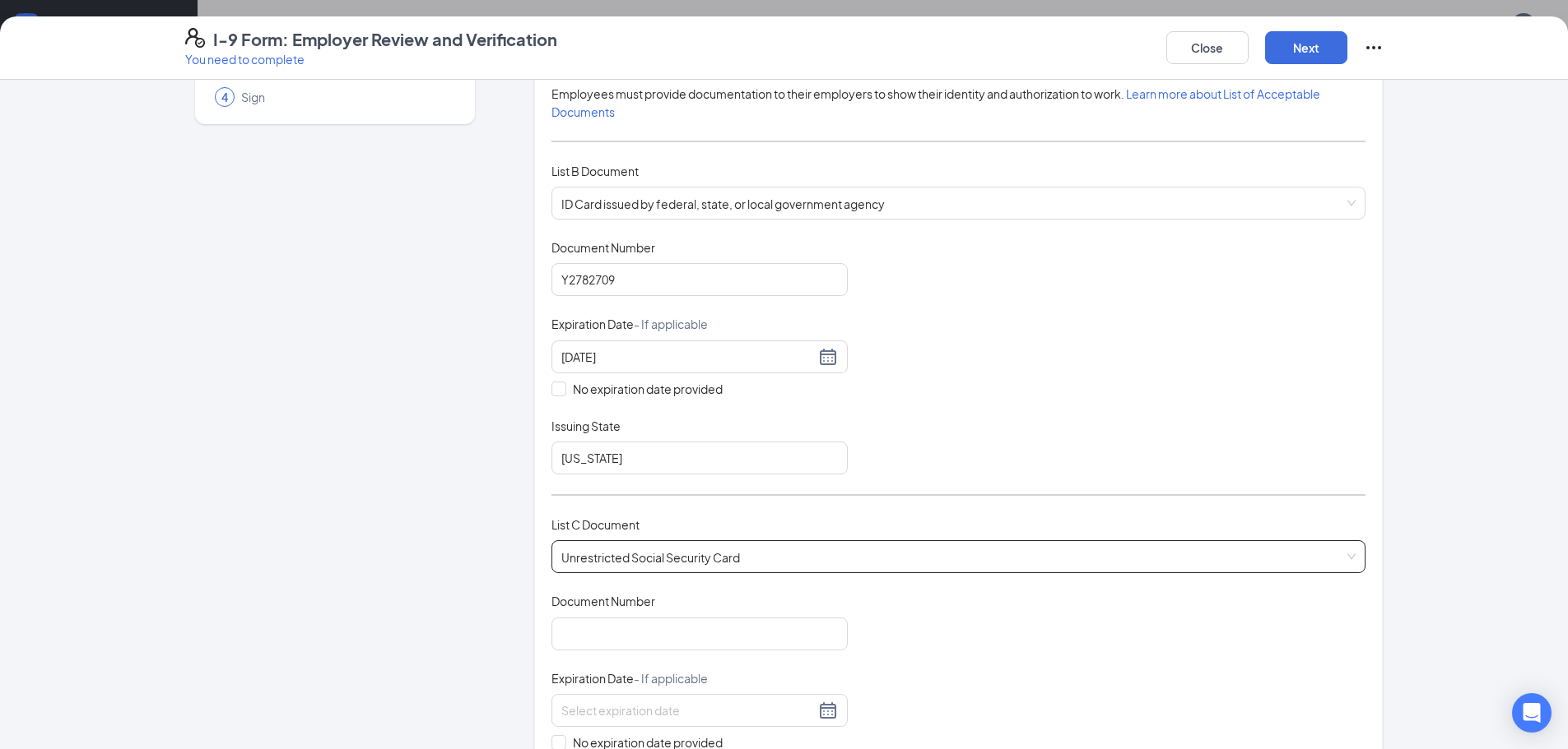
scroll to position [575, 0]
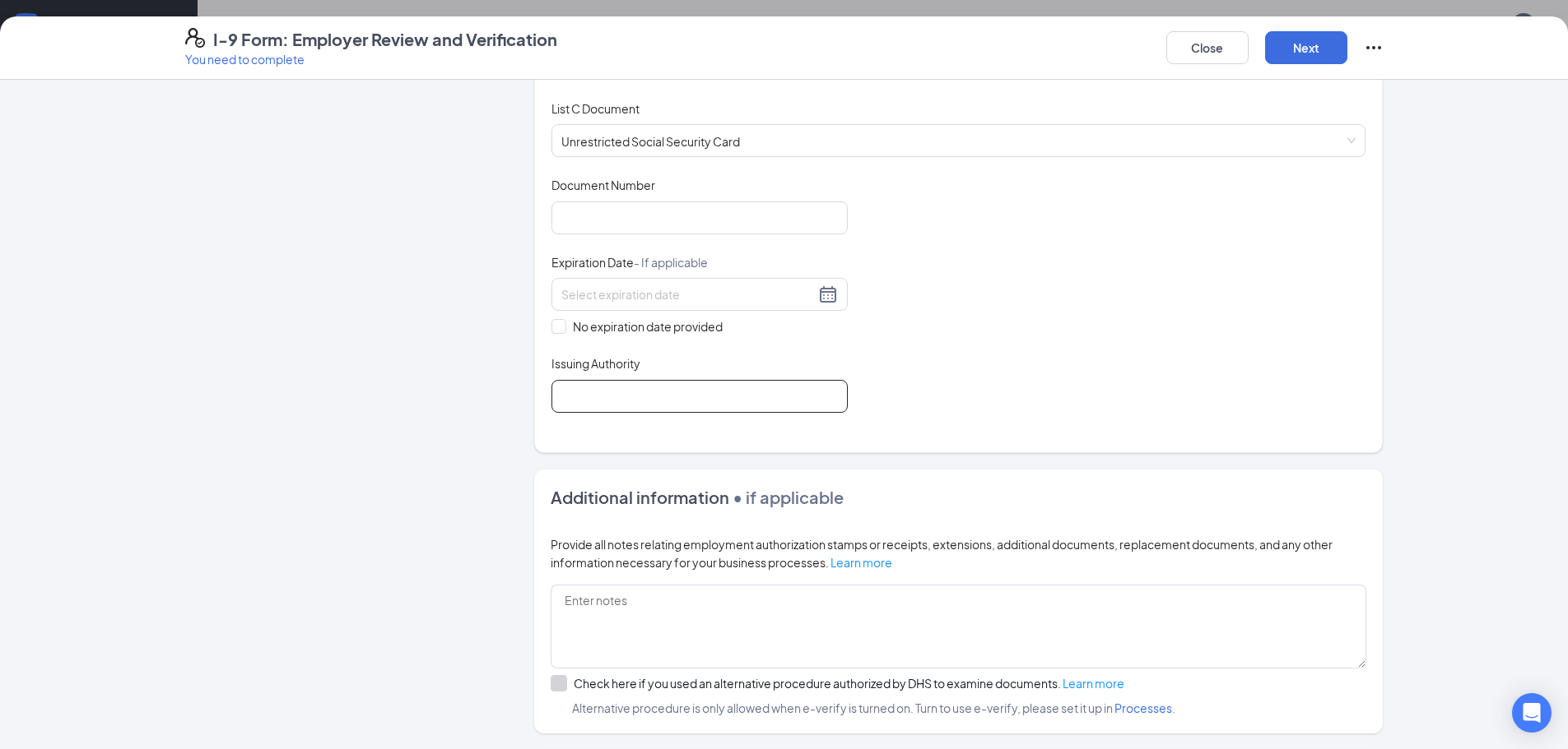
click at [636, 388] on input "Issuing Authority" at bounding box center [700, 396] width 297 height 33
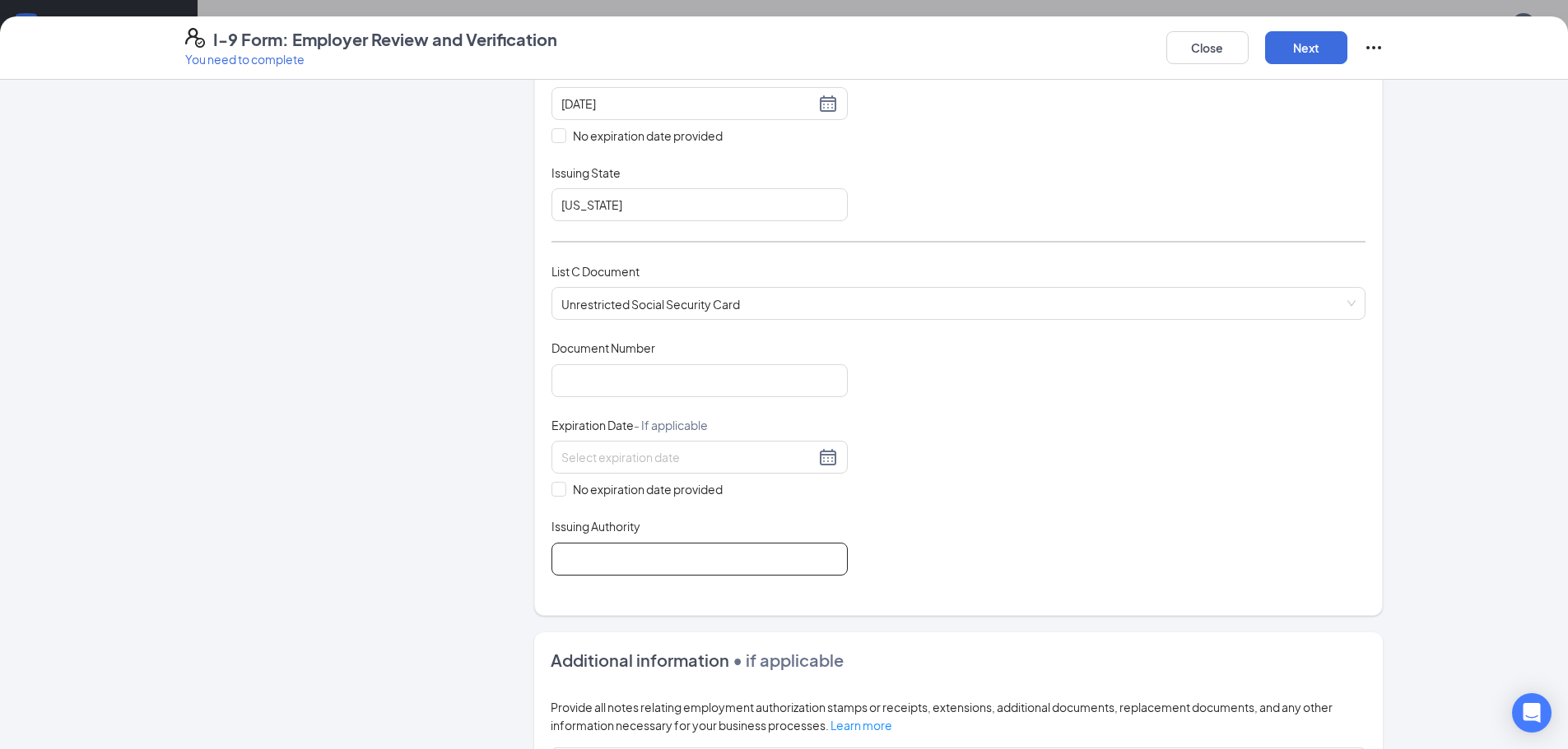
scroll to position [411, 0]
click at [563, 396] on input "Document Number" at bounding box center [700, 383] width 297 height 33
type input "621082742"
click at [552, 484] on input "No expiration date provided" at bounding box center [558, 489] width 12 height 12
checkbox input "true"
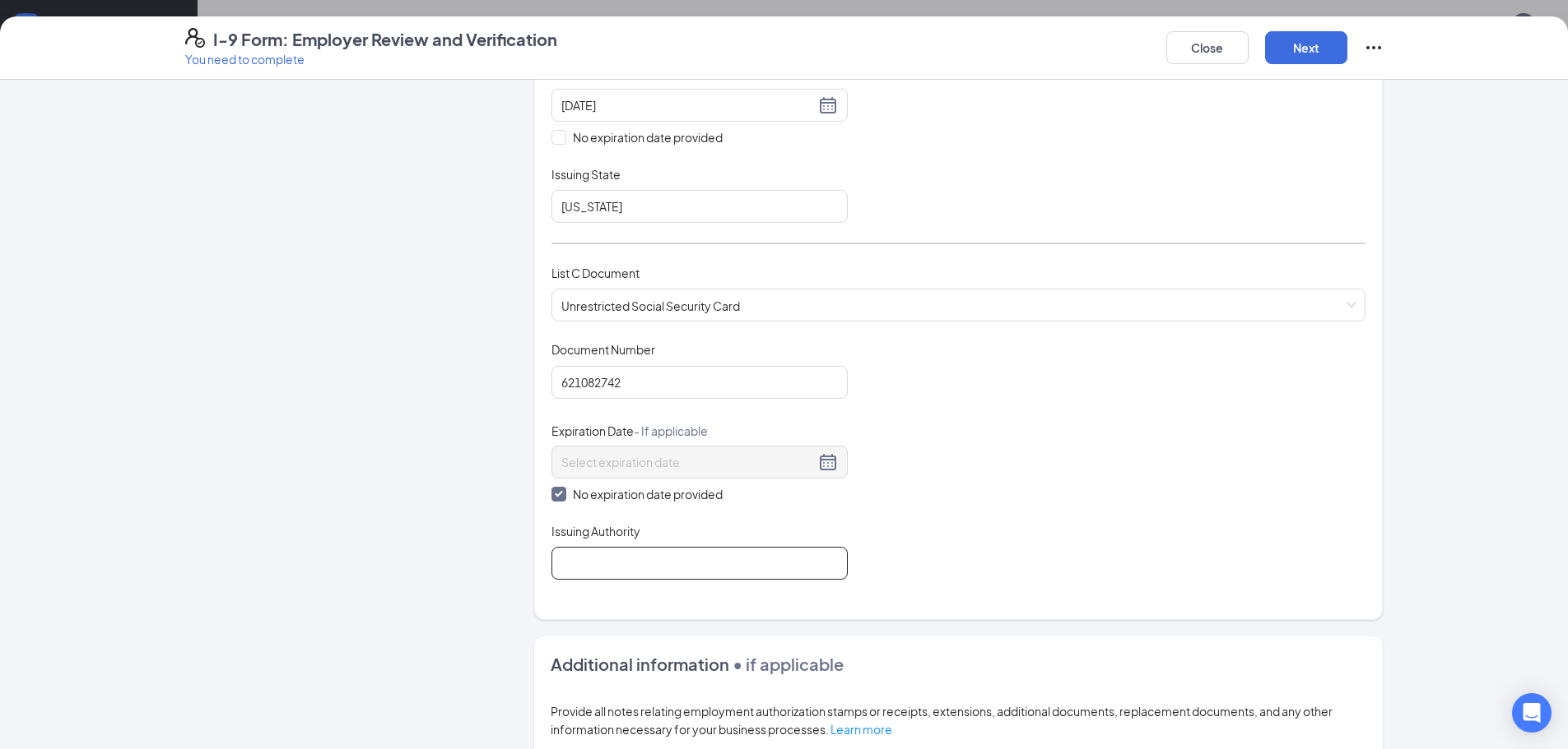
click at [583, 569] on input "Issuing Authority" at bounding box center [700, 563] width 297 height 33
drag, startPoint x: 628, startPoint y: 385, endPoint x: 562, endPoint y: 380, distance: 66.2
click at [562, 380] on input "621082742" at bounding box center [700, 383] width 297 height 33
click at [650, 390] on input "621082742" at bounding box center [700, 383] width 297 height 33
click at [506, 379] on div "Employer Information 2 Document Information 3 Review 4 Sign Which documents did…" at bounding box center [784, 370] width 1199 height 1372
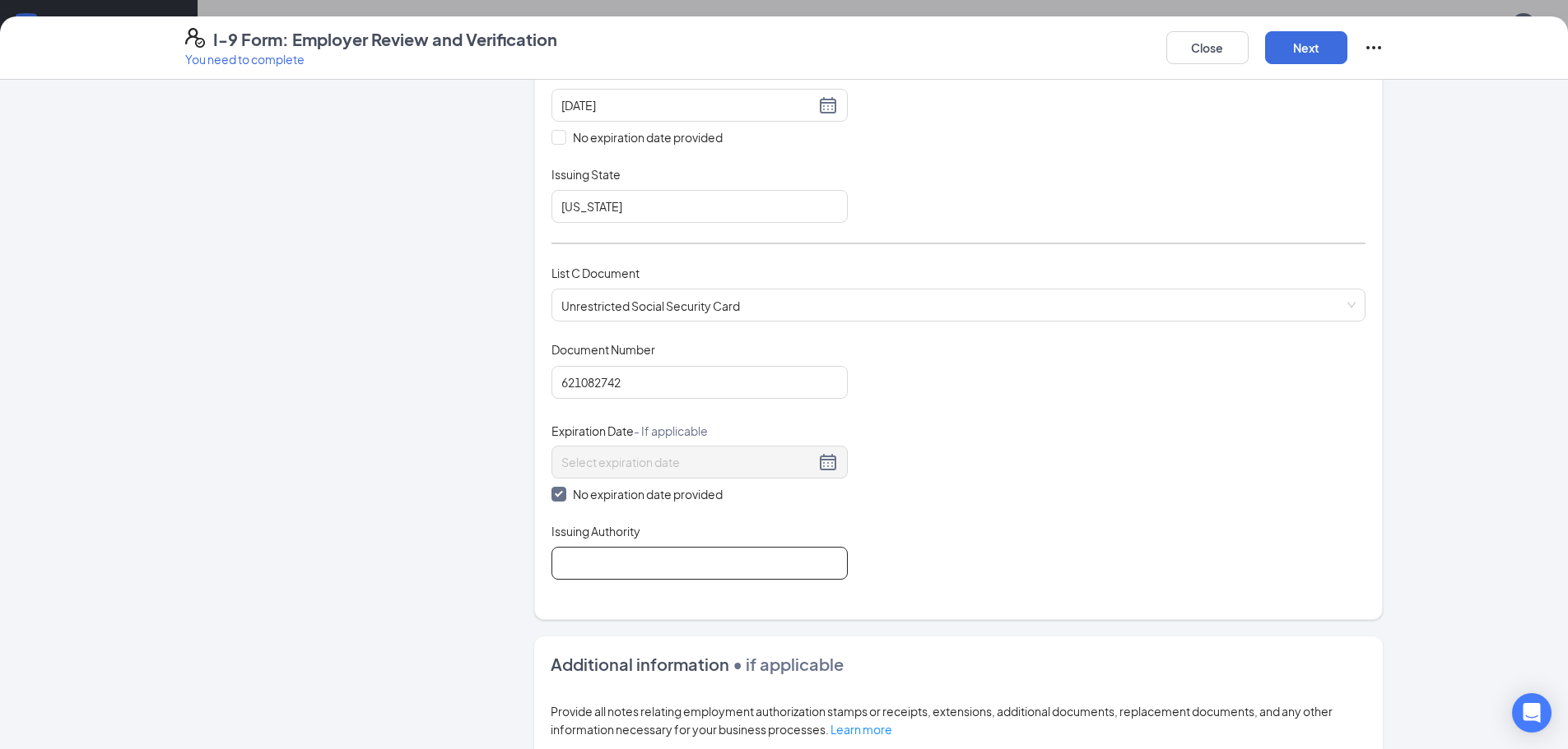
click at [582, 548] on input "Issuing Authority" at bounding box center [700, 563] width 297 height 33
type input "social security administration"
click at [1317, 32] on button "Next" at bounding box center [1306, 48] width 83 height 33
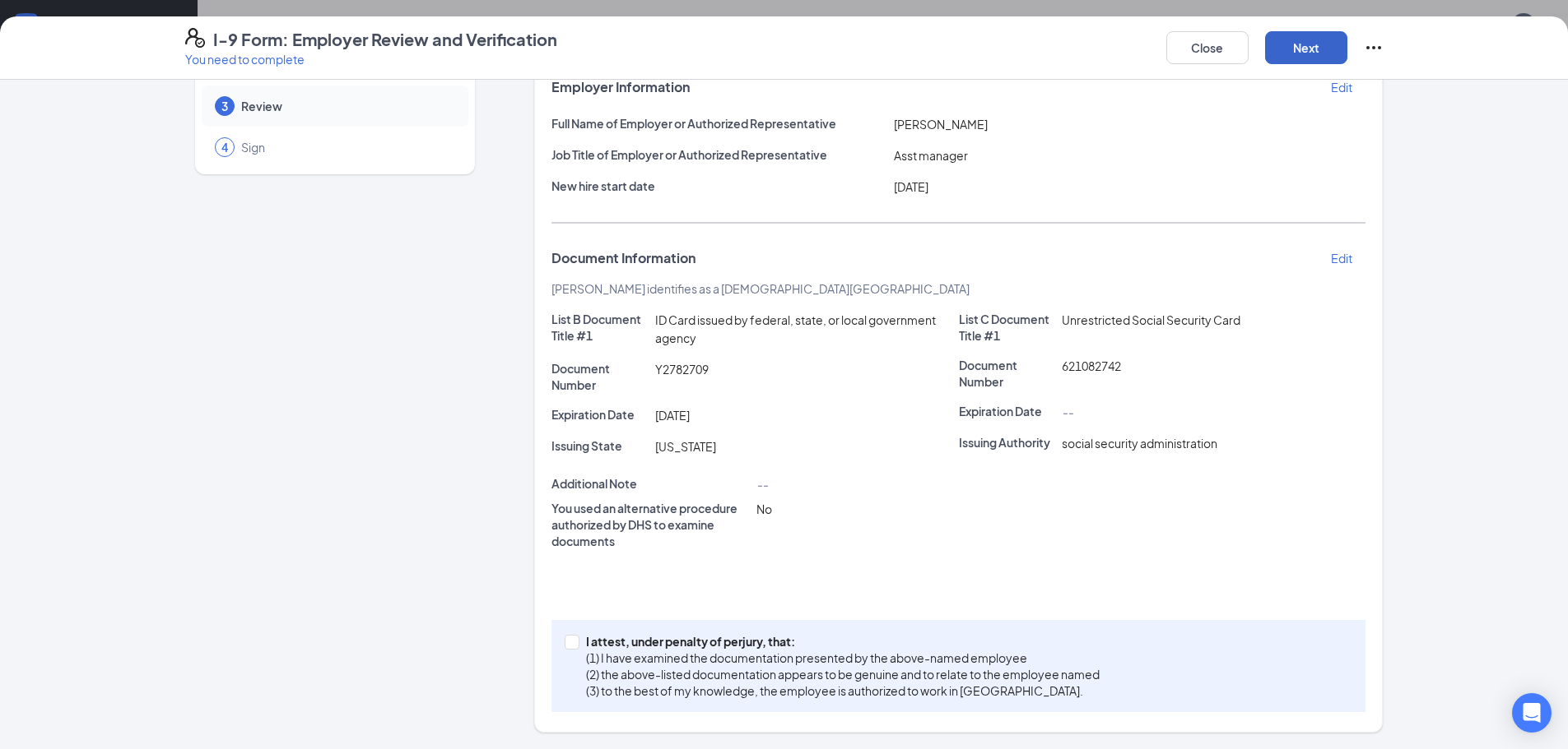
scroll to position [109, 0]
click at [564, 640] on input "I attest, under penalty of [PERSON_NAME], that: (1) I have examined the documen…" at bounding box center [570, 641] width 12 height 12
checkbox input "true"
click at [1320, 55] on button "Next" at bounding box center [1306, 48] width 83 height 33
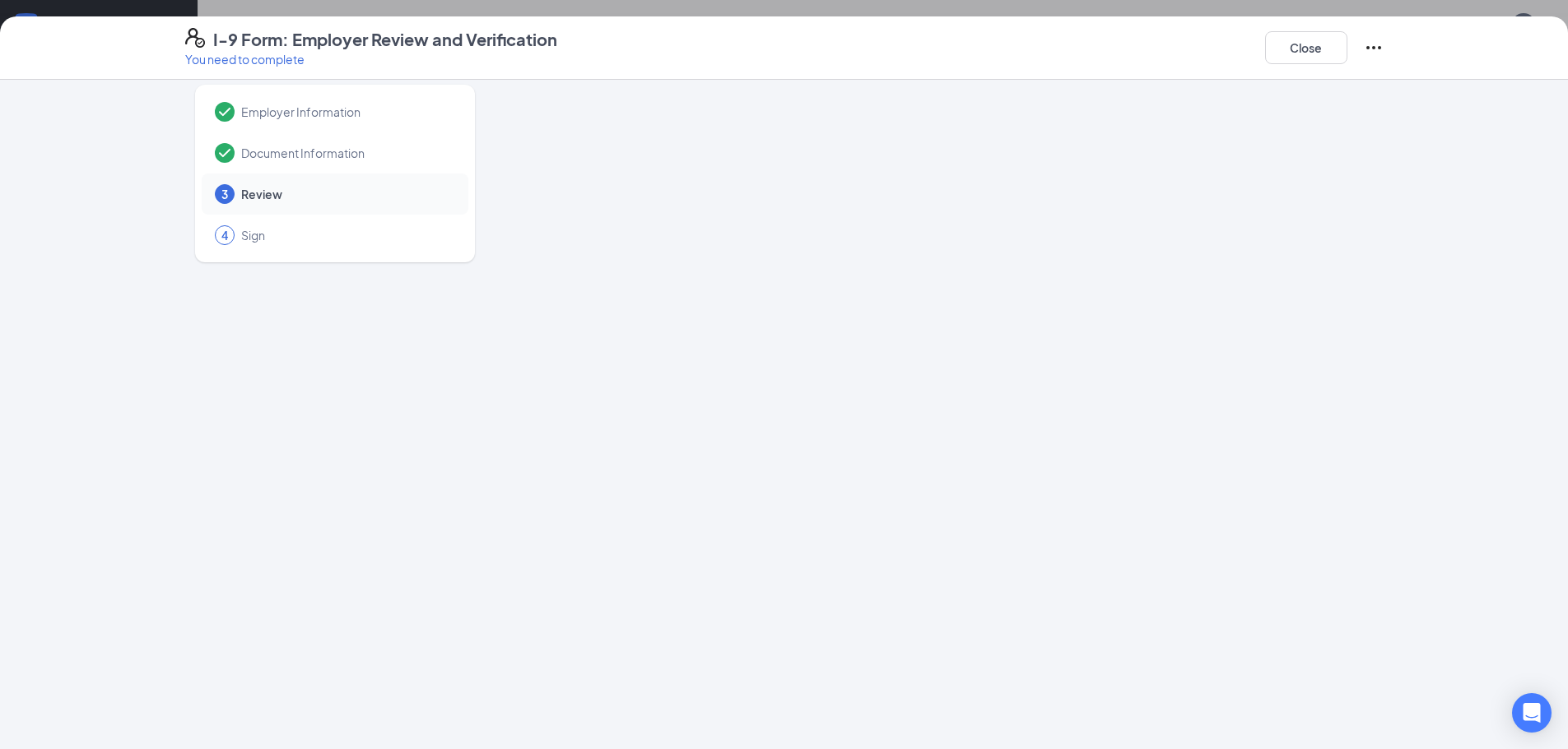
scroll to position [0, 0]
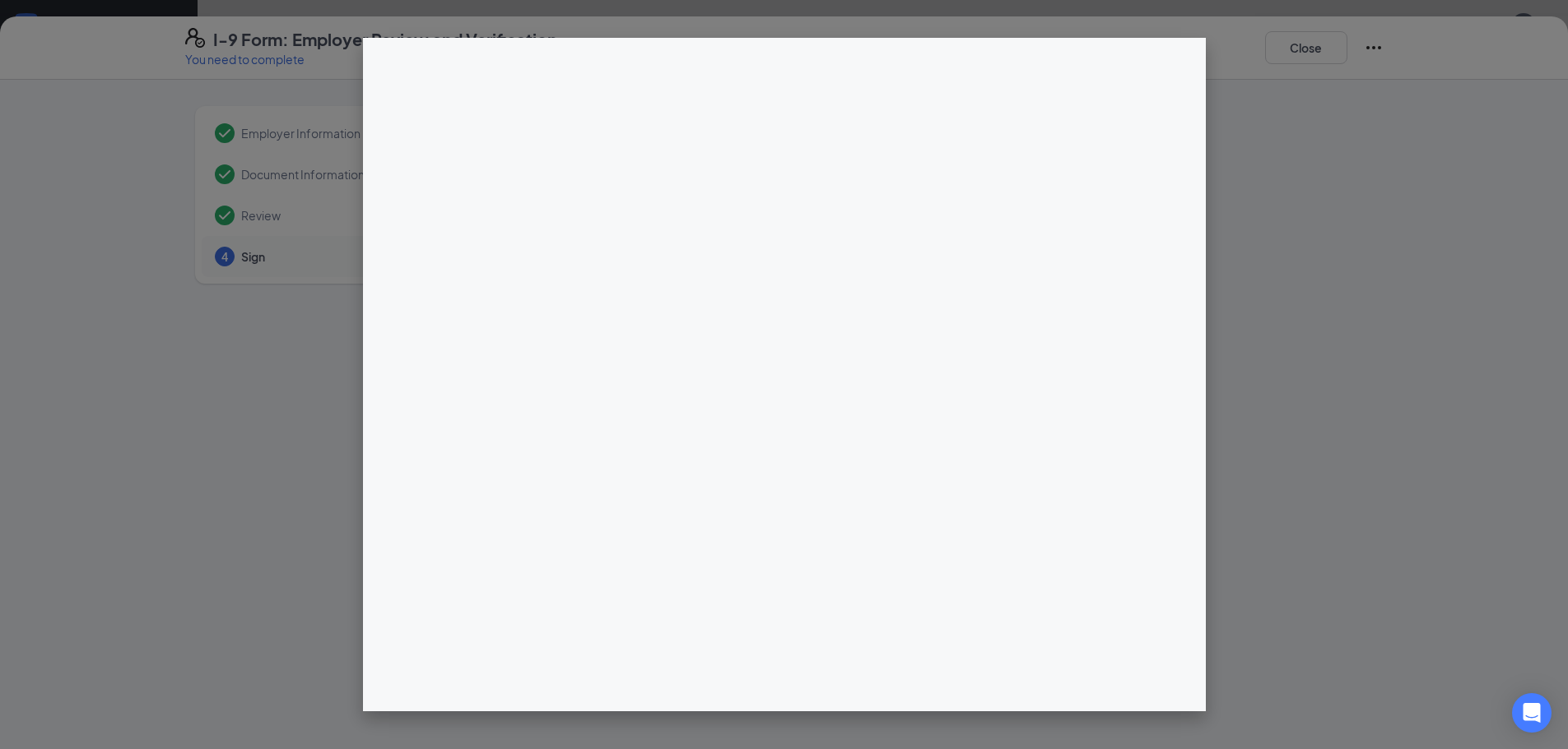
click at [767, 234] on div "I-9 Form: Employer Review and Verification You need to complete Close Employer …" at bounding box center [784, 383] width 1568 height 733
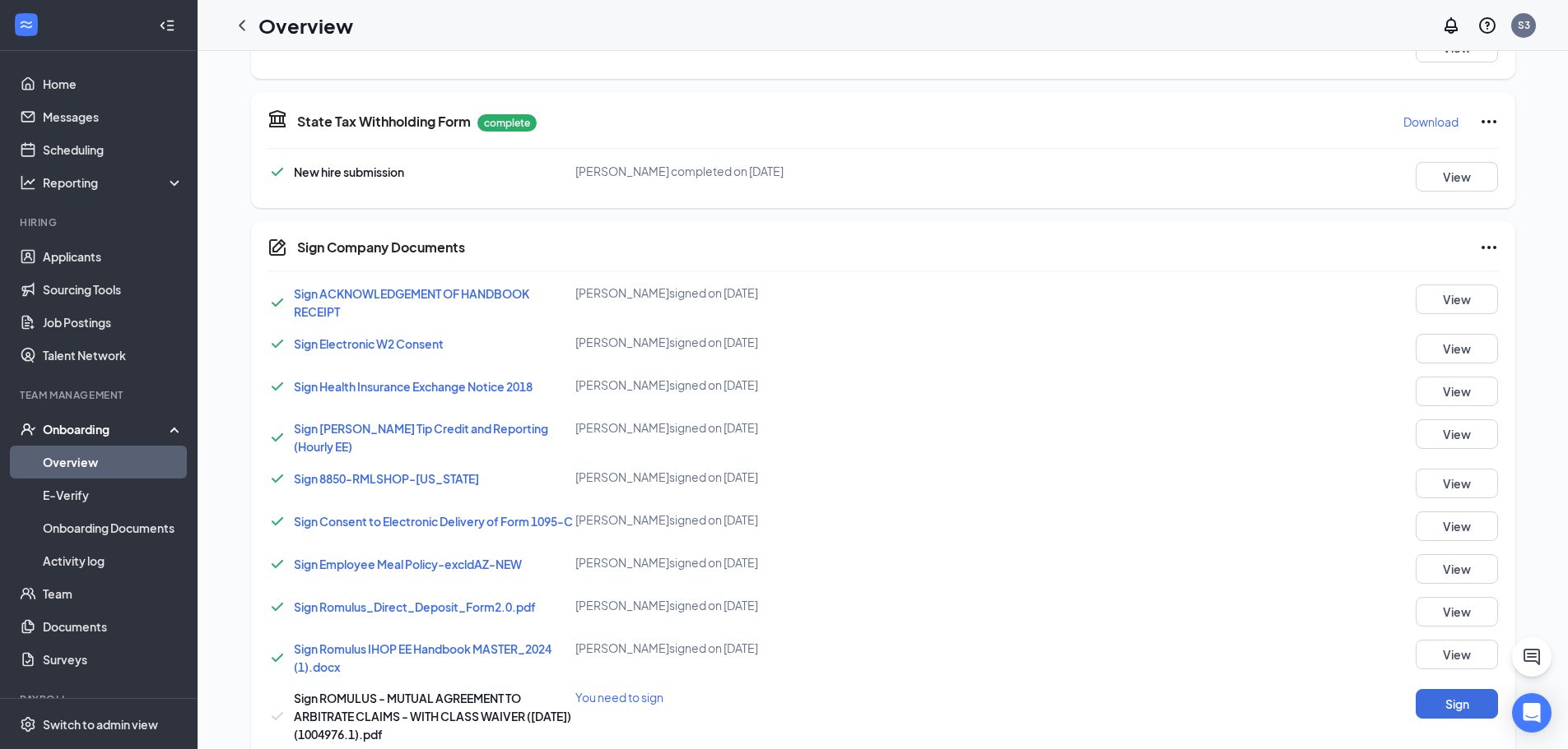
scroll to position [854, 0]
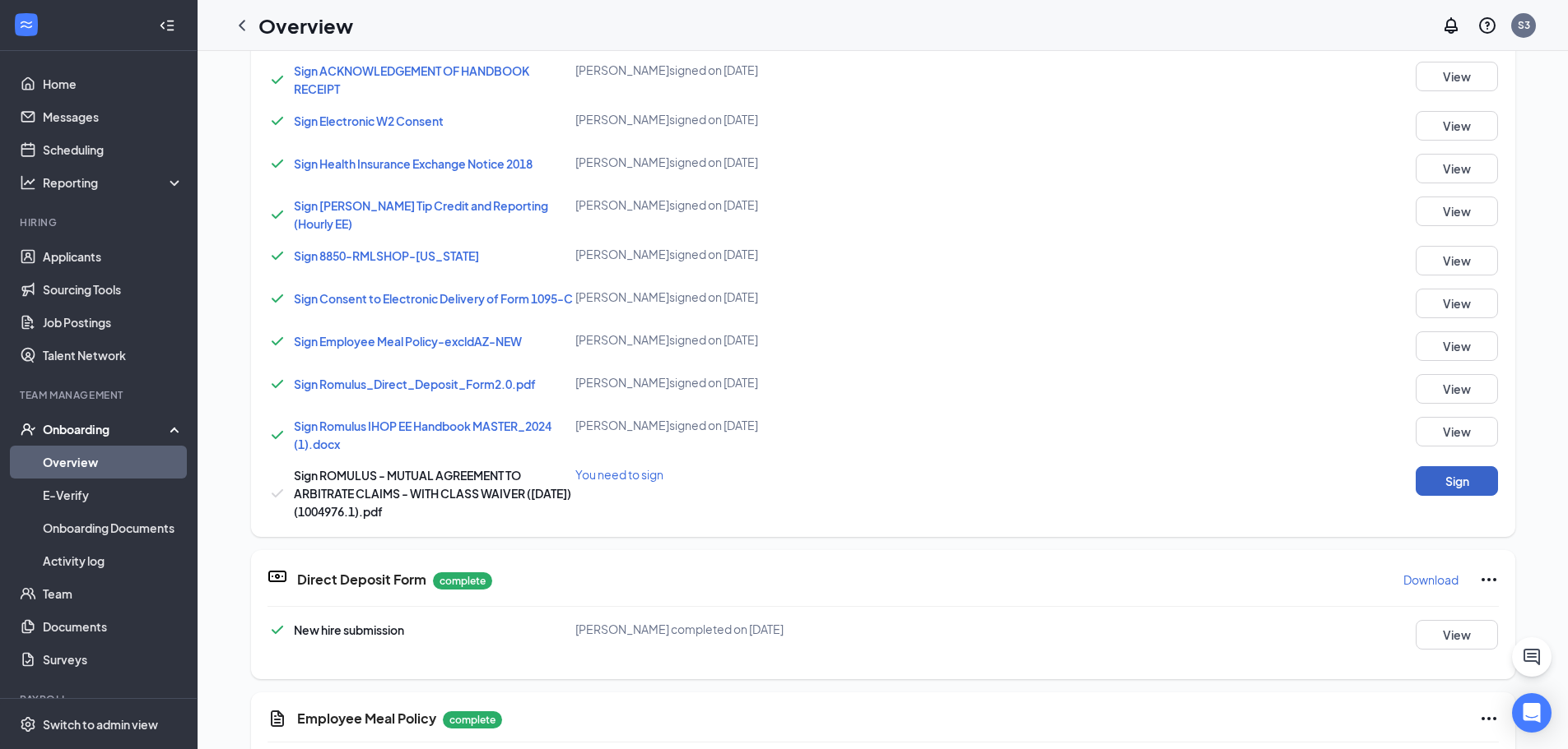
click at [1445, 494] on button "Sign" at bounding box center [1457, 480] width 83 height 30
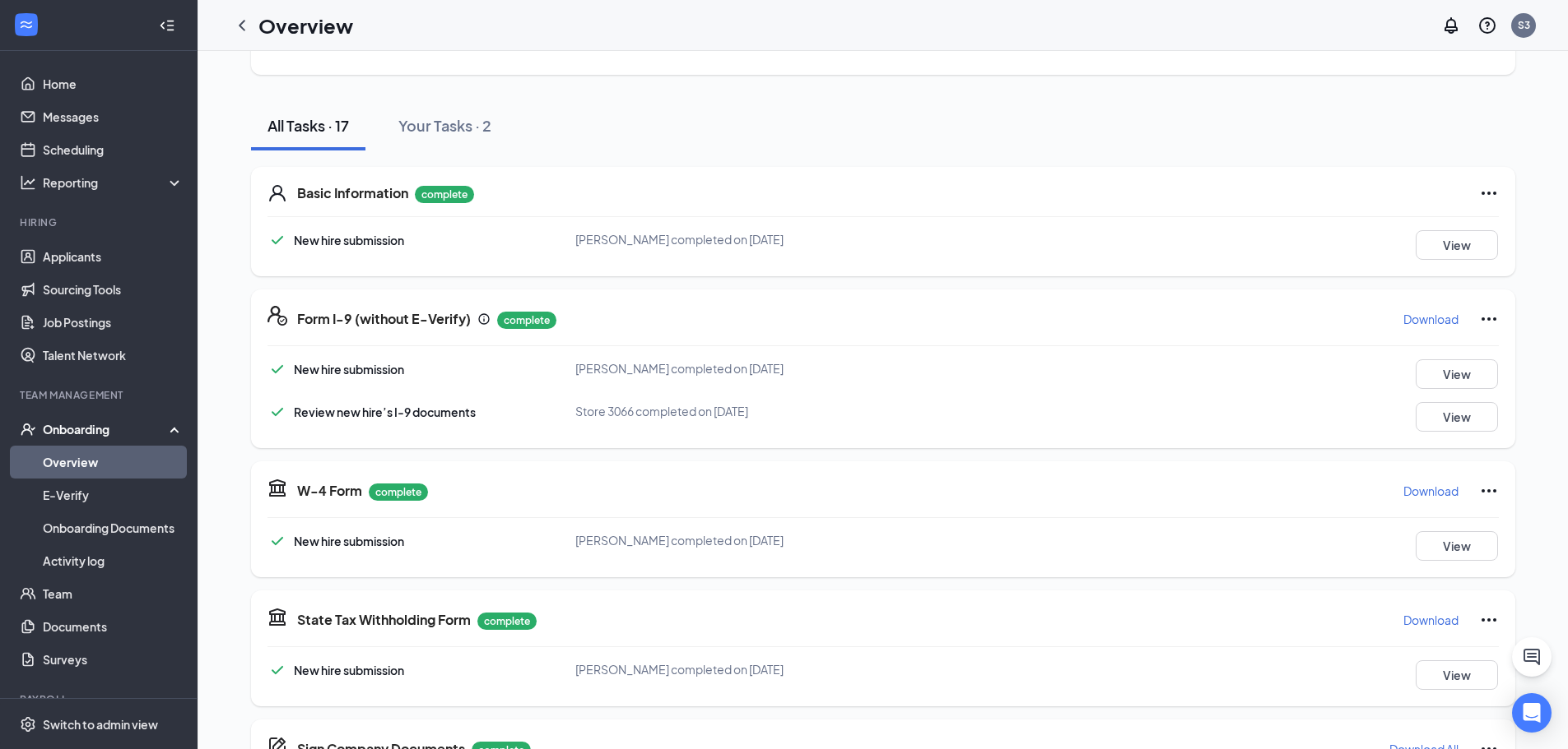
scroll to position [0, 0]
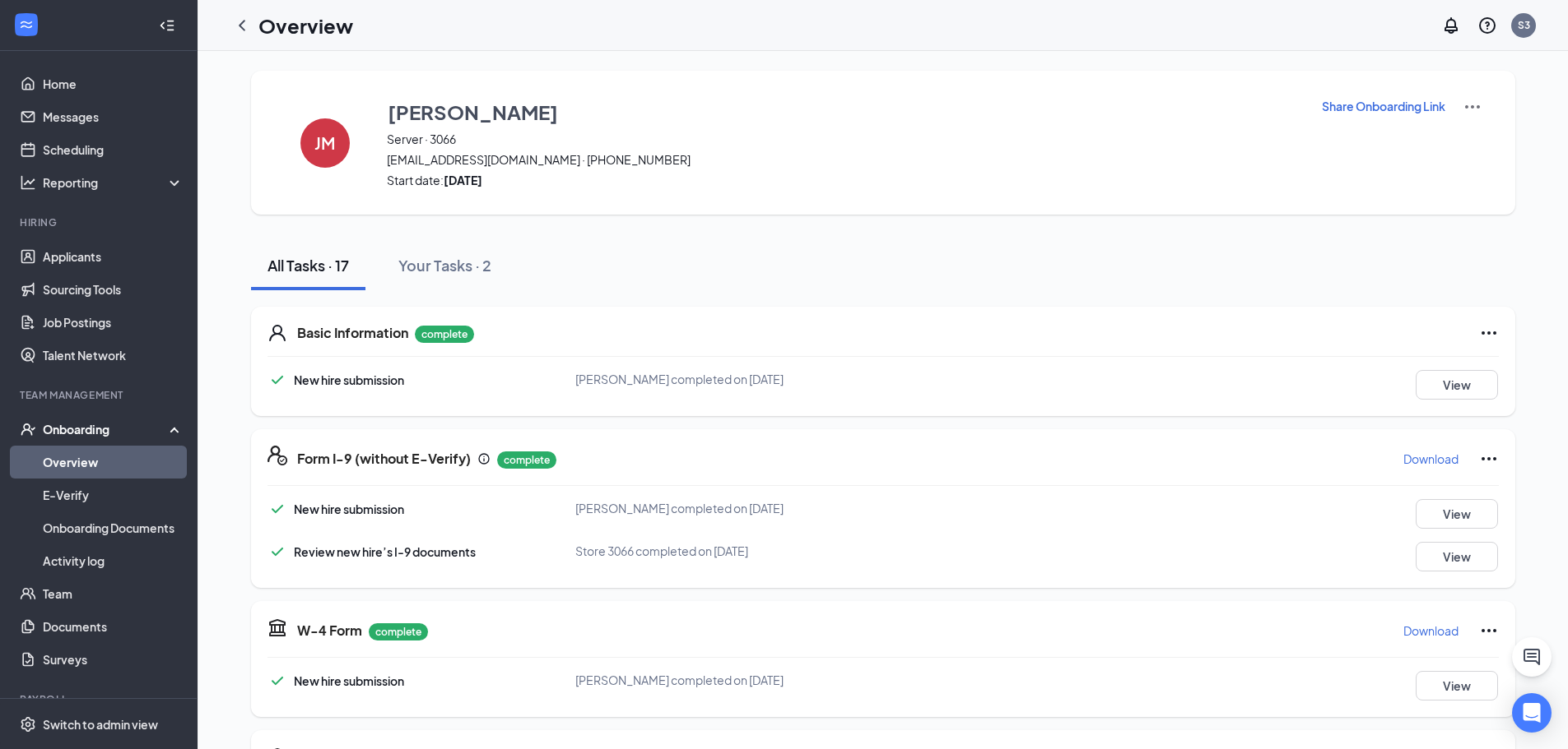
click at [263, 27] on h1 "Overview" at bounding box center [305, 25] width 95 height 28
click at [246, 17] on icon "ChevronLeft" at bounding box center [242, 25] width 20 height 20
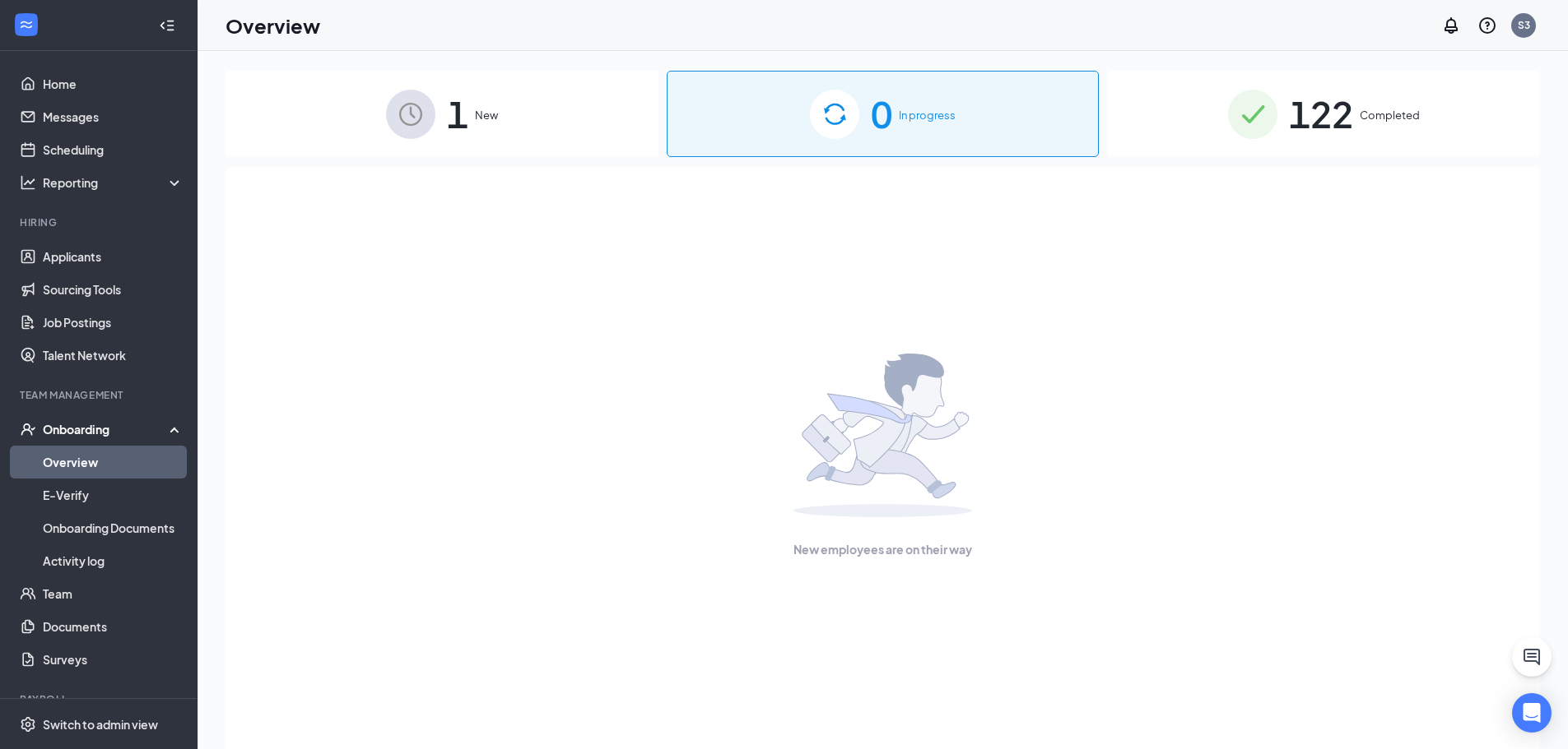
click at [1292, 129] on span "122" at bounding box center [1320, 113] width 64 height 57
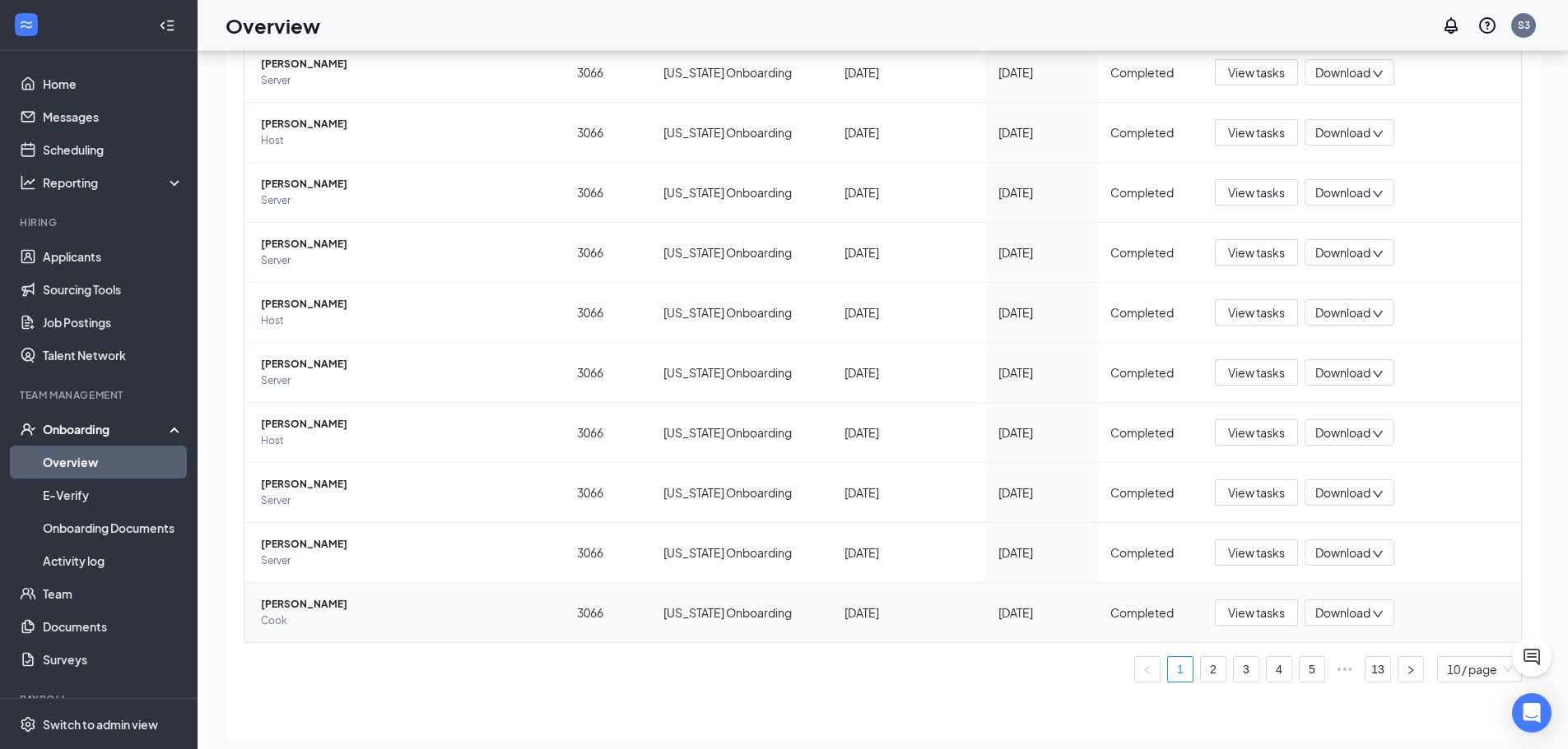
scroll to position [74, 0]
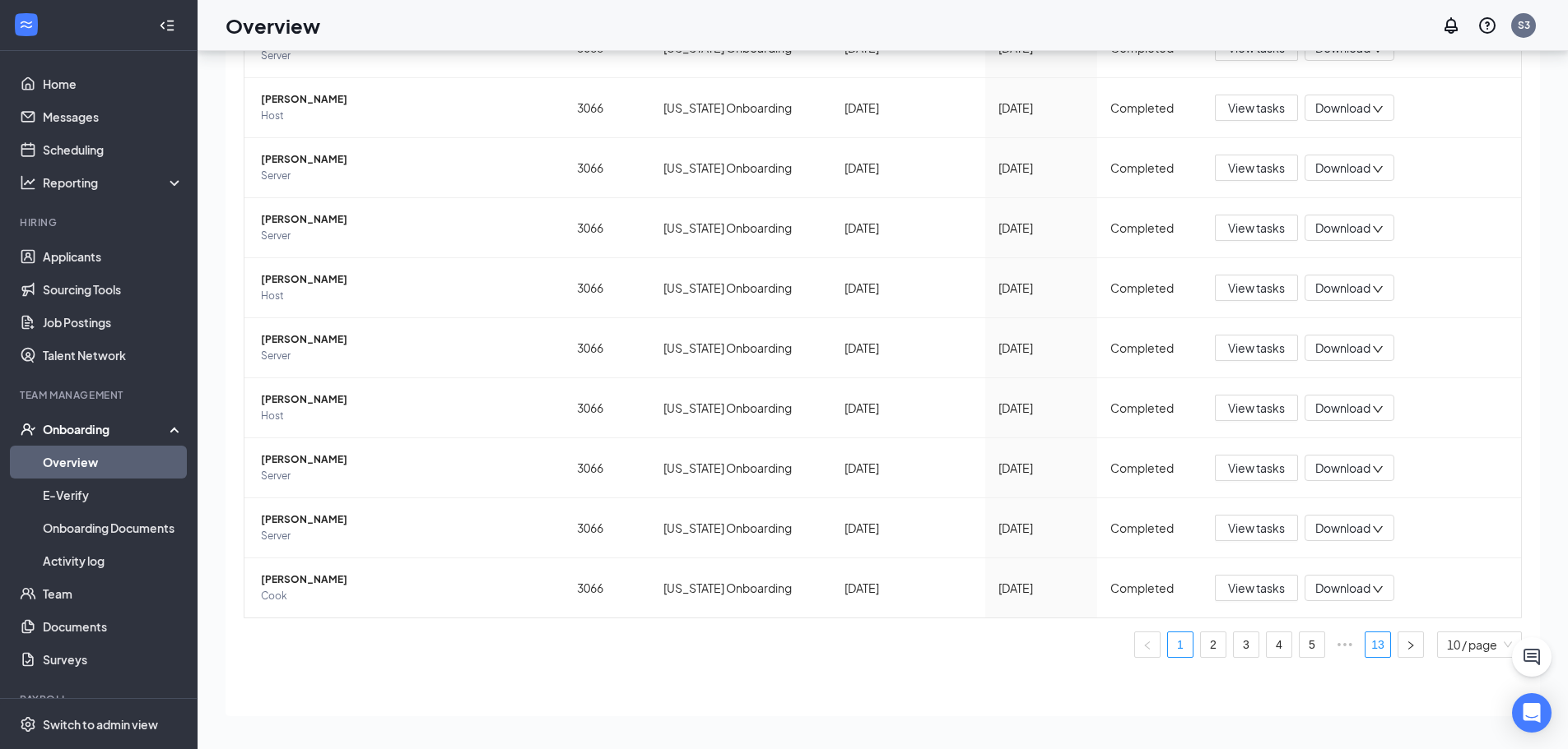
click at [1366, 646] on link "13" at bounding box center [1378, 645] width 25 height 25
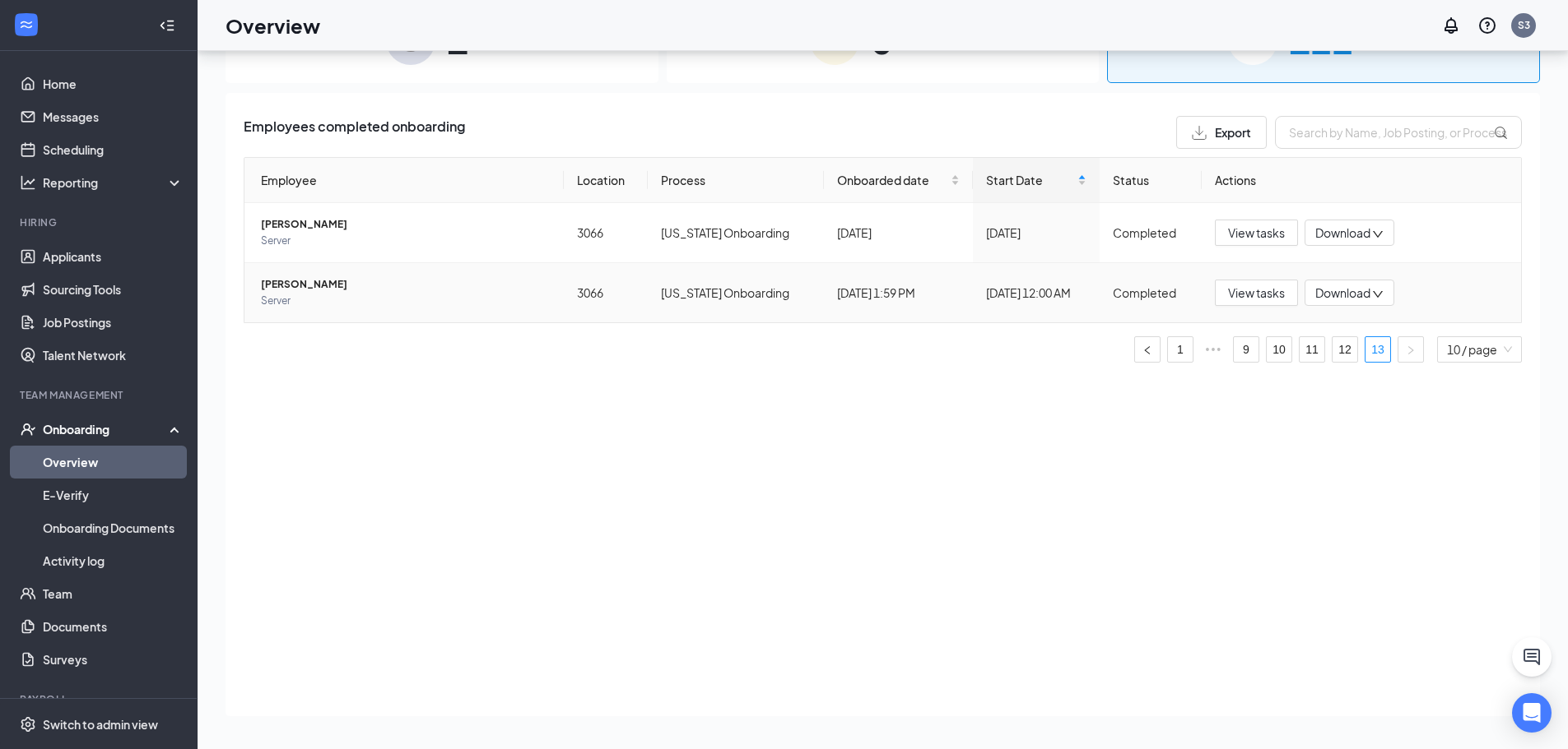
click at [285, 287] on span "[PERSON_NAME]" at bounding box center [406, 284] width 290 height 16
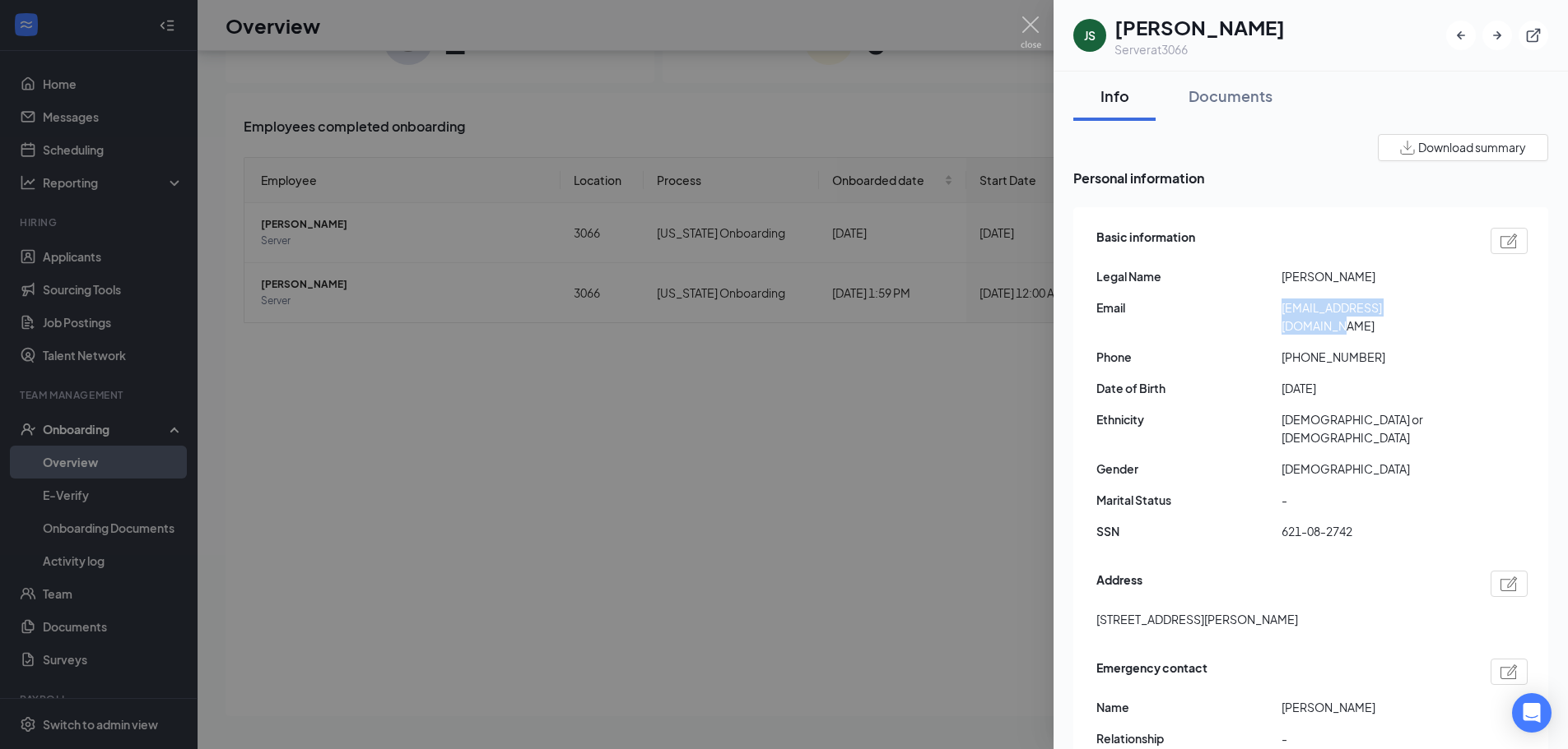
drag, startPoint x: 1437, startPoint y: 304, endPoint x: 1275, endPoint y: 304, distance: 162.0
click at [1275, 304] on div "Email [EMAIL_ADDRESS][DOMAIN_NAME]" at bounding box center [1312, 316] width 431 height 36
copy div "[EMAIL_ADDRESS][DOMAIN_NAME]"
drag, startPoint x: 389, startPoint y: 471, endPoint x: 229, endPoint y: 14, distance: 484.2
click at [382, 442] on div at bounding box center [784, 374] width 1568 height 749
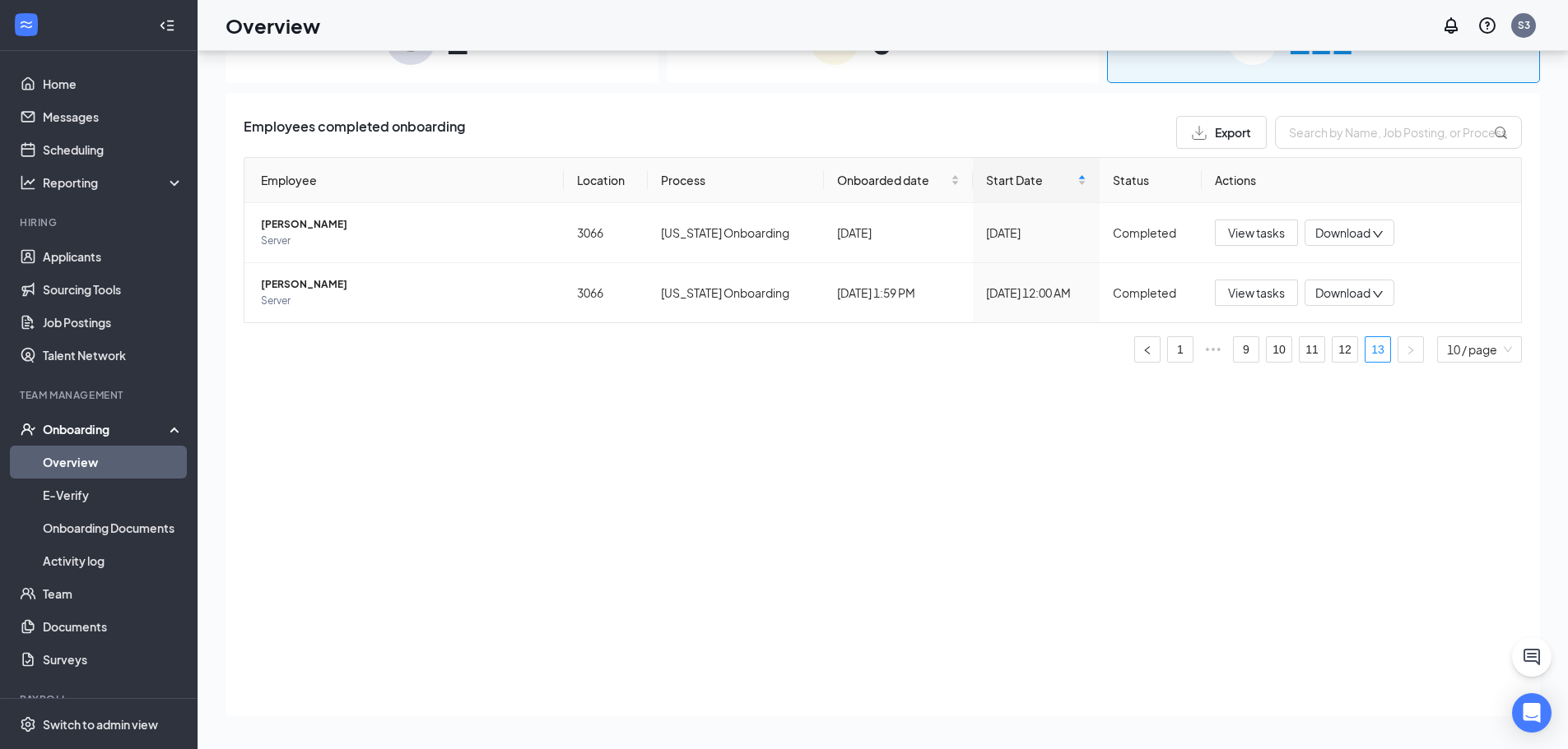
click at [100, 428] on div "Onboarding" at bounding box center [107, 429] width 127 height 16
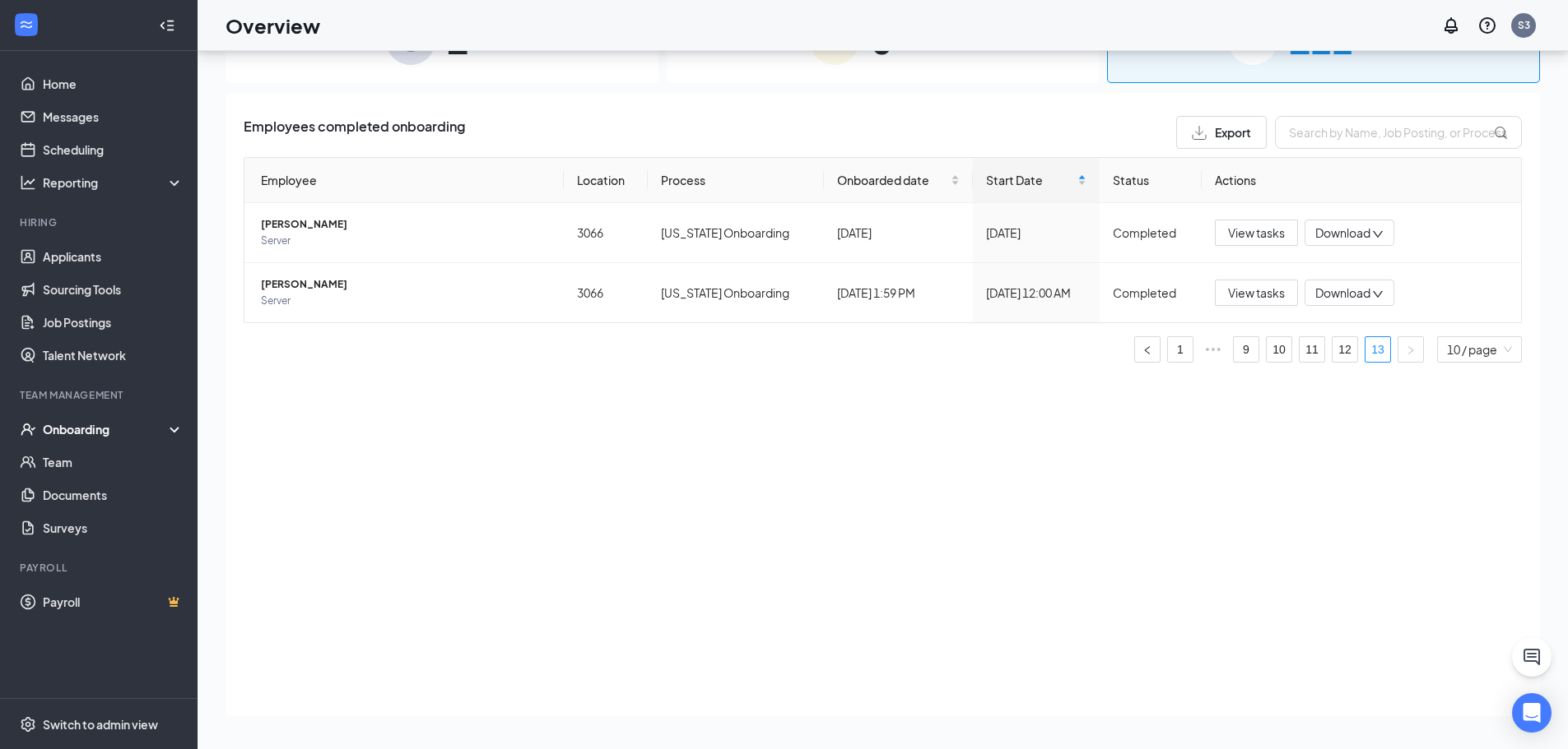
click at [96, 431] on div "Onboarding" at bounding box center [107, 429] width 127 height 16
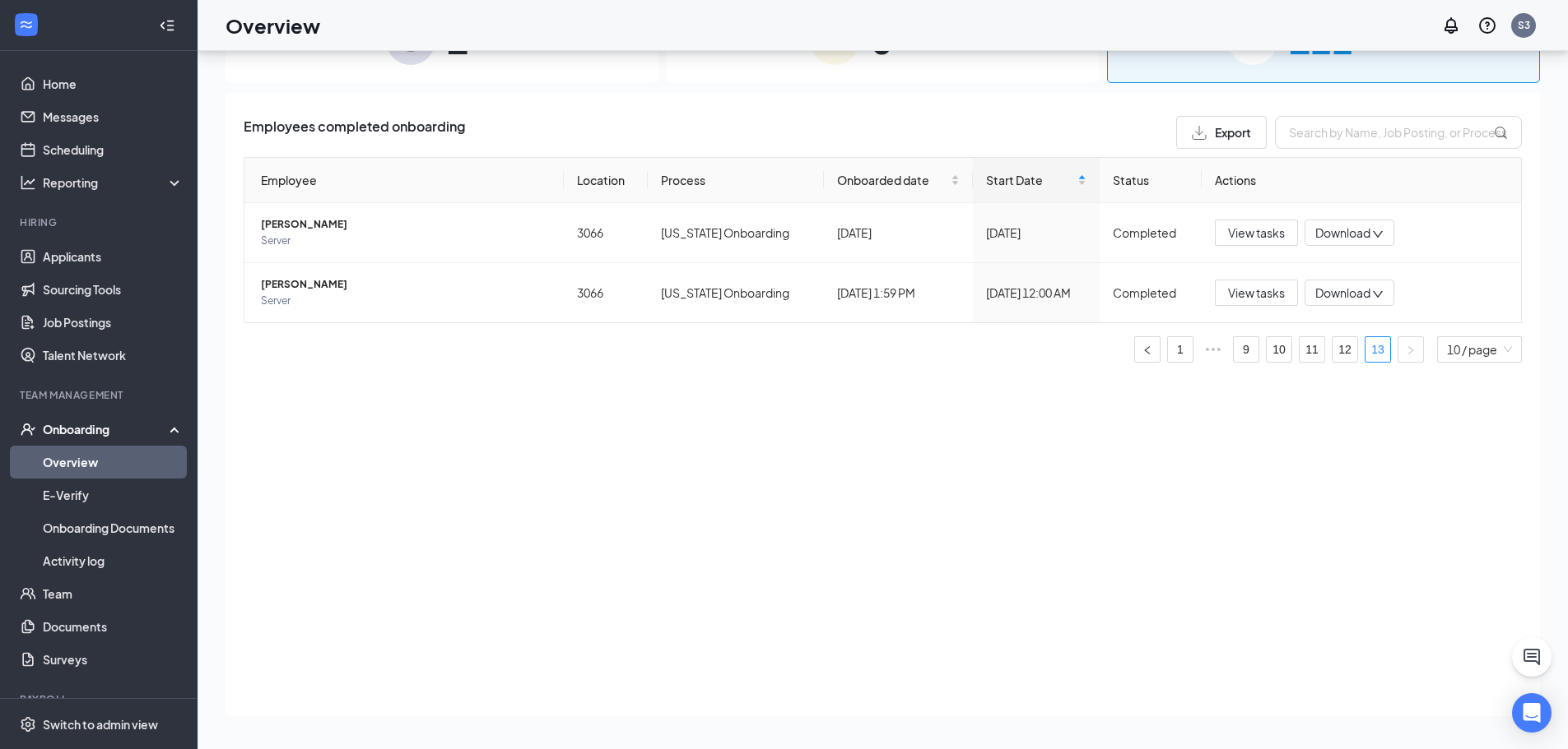
click at [87, 459] on link "Overview" at bounding box center [113, 462] width 141 height 33
